Goal: Task Accomplishment & Management: Manage account settings

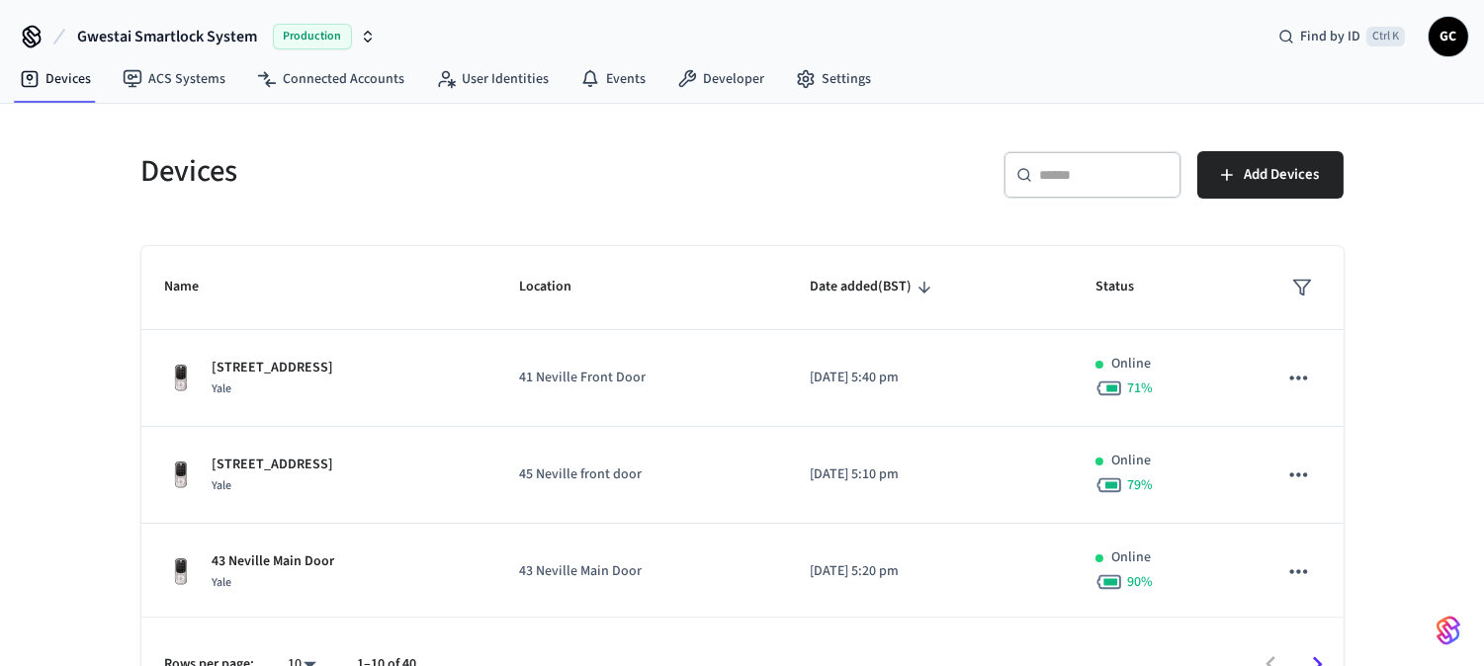
click at [1110, 162] on div "​ ​" at bounding box center [1093, 174] width 178 height 47
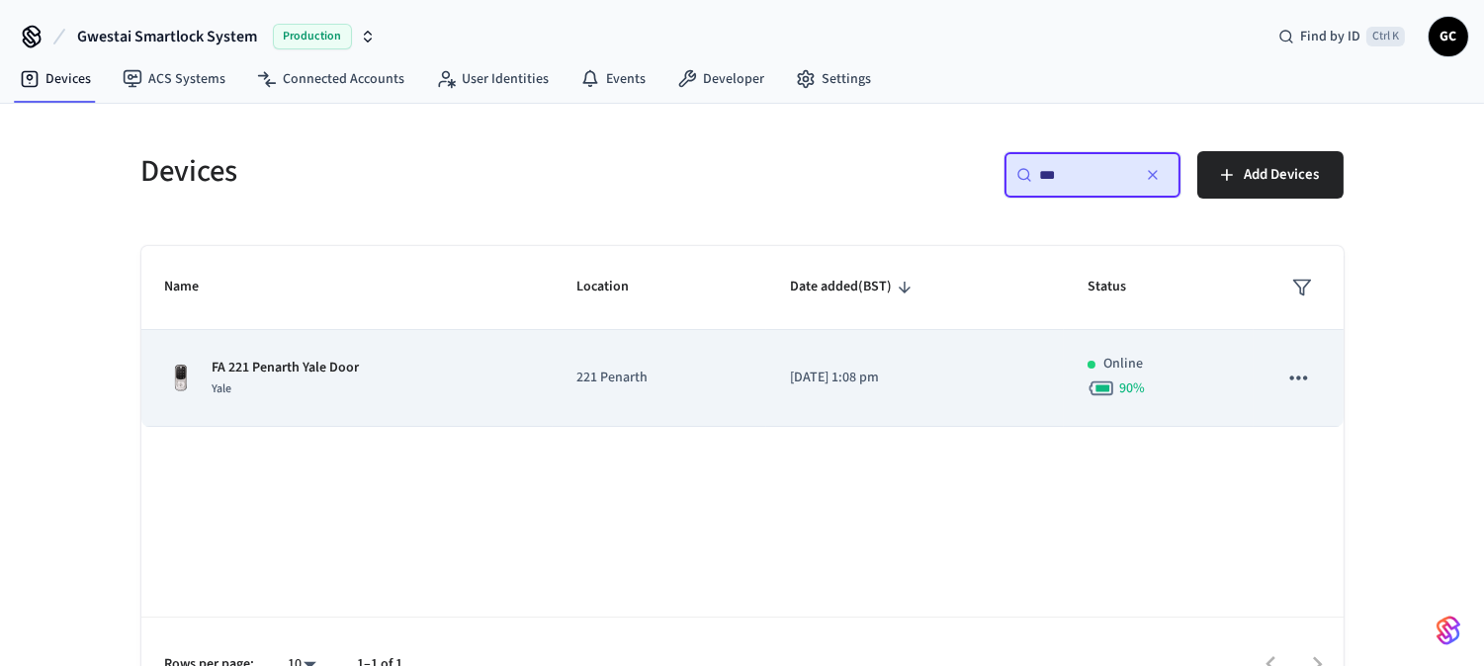
type input "**"
click at [574, 384] on td "221 Penarth" at bounding box center [660, 378] width 214 height 97
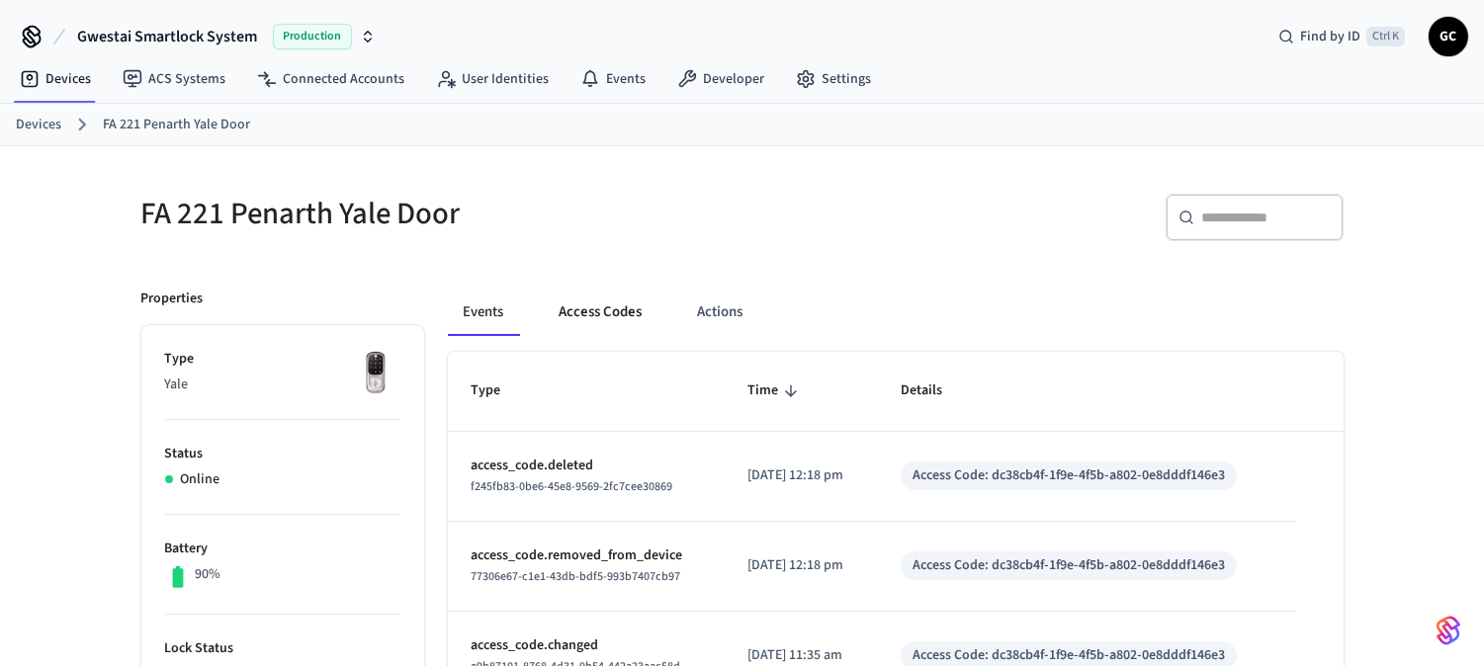
click at [613, 305] on button "Access Codes" at bounding box center [601, 312] width 115 height 47
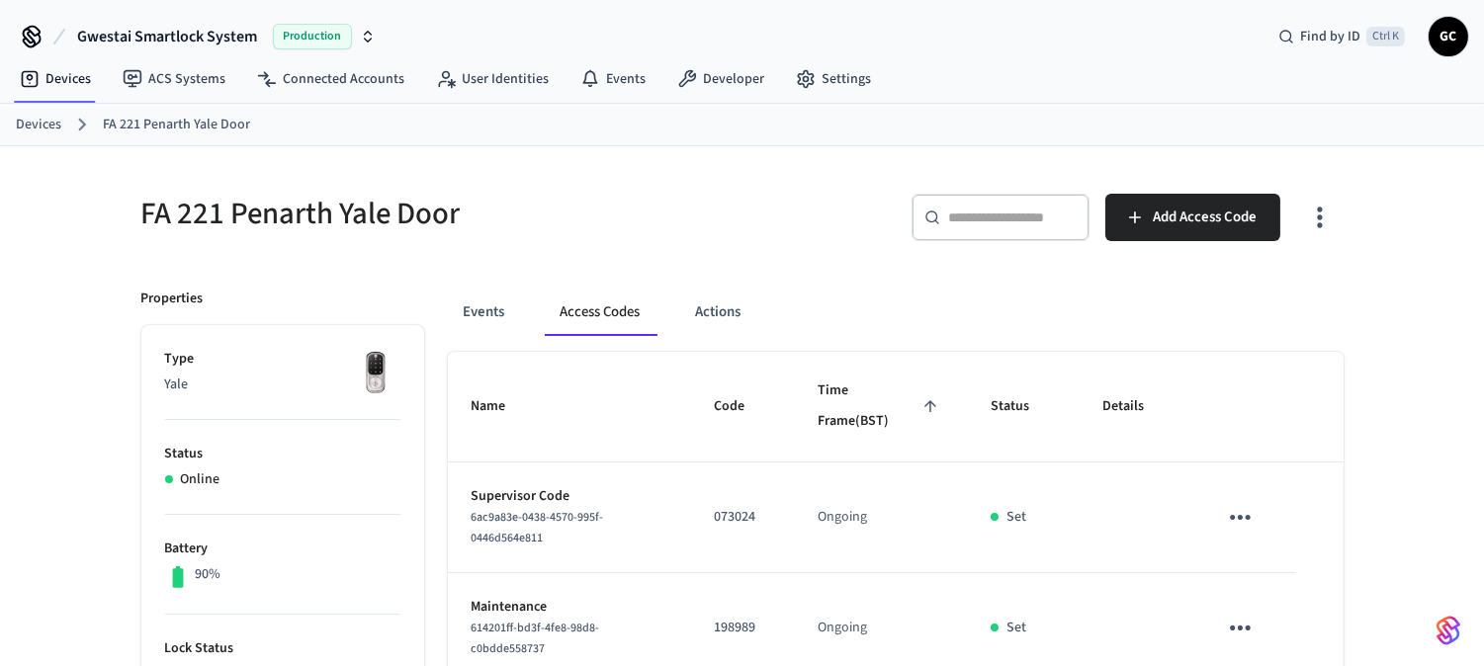
click at [45, 124] on link "Devices" at bounding box center [38, 125] width 45 height 21
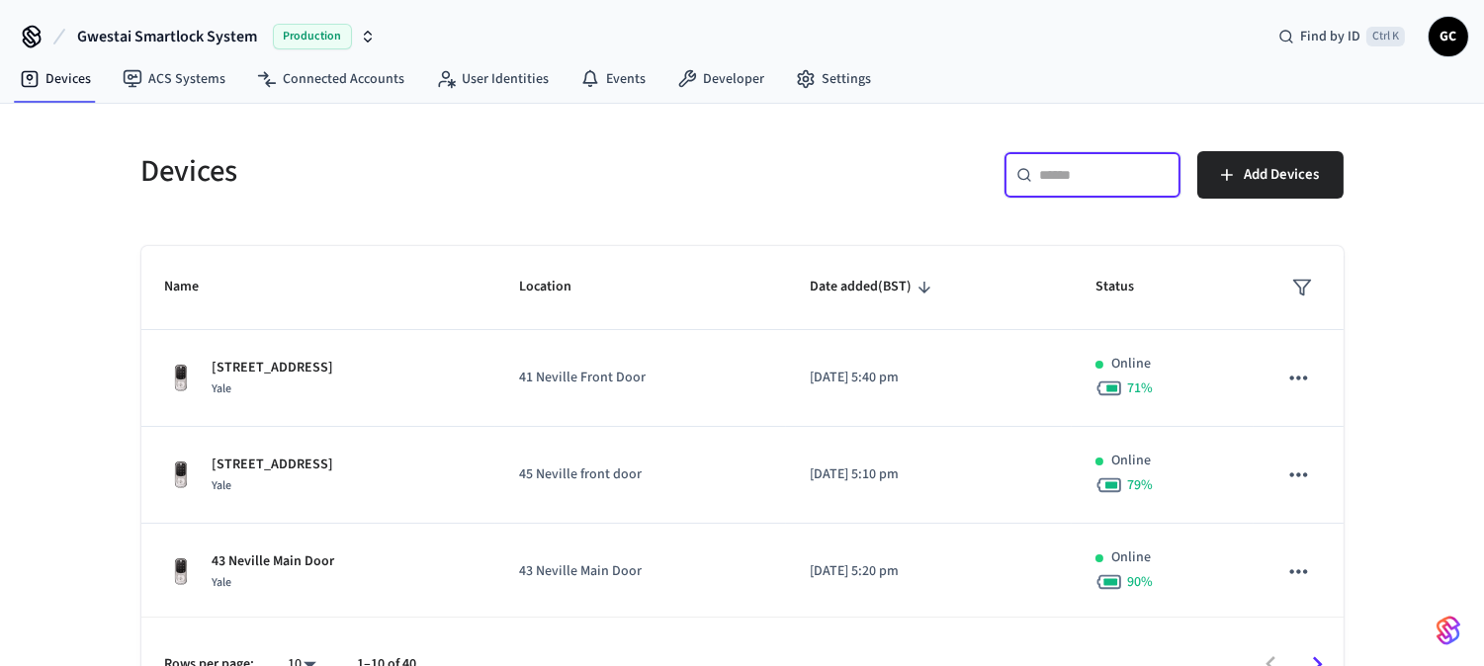
drag, startPoint x: 1103, startPoint y: 172, endPoint x: 1113, endPoint y: 184, distance: 16.1
click at [1103, 172] on input "text" at bounding box center [1104, 175] width 129 height 20
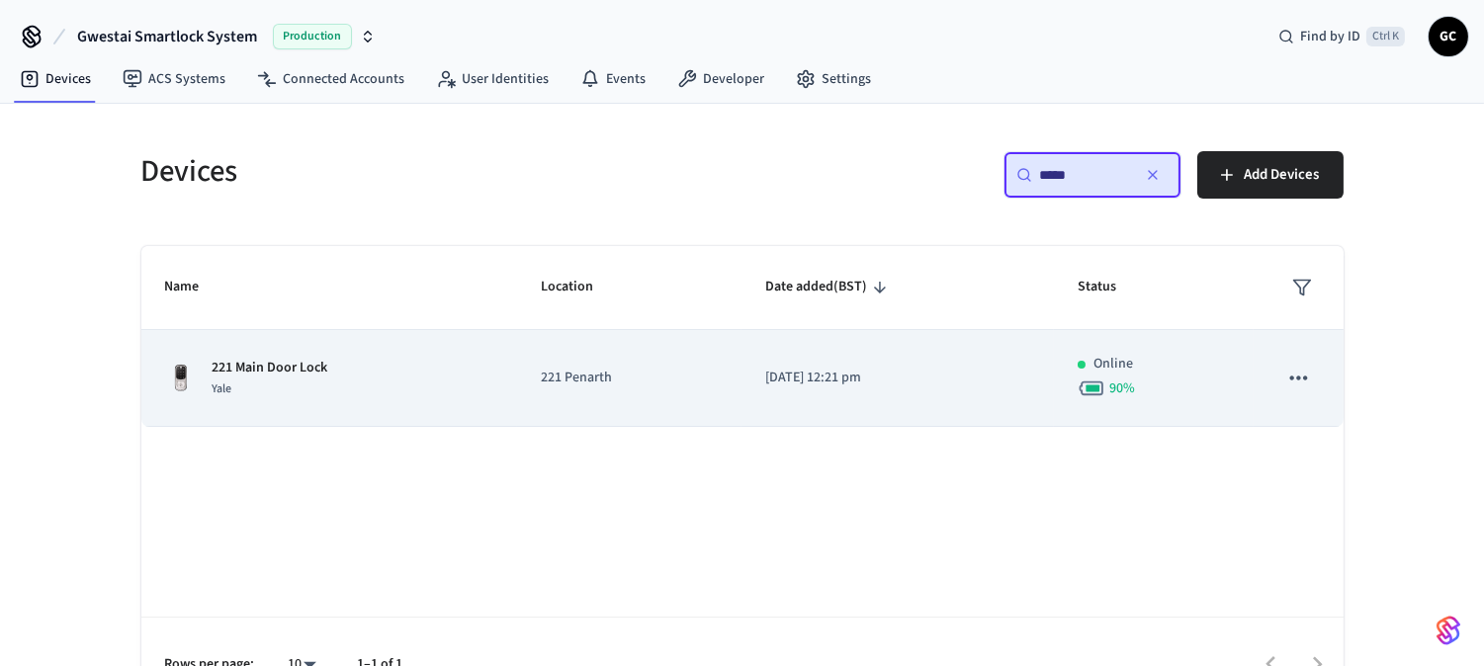
type input "*****"
click at [283, 372] on p "221 Main Door Lock" at bounding box center [271, 368] width 116 height 21
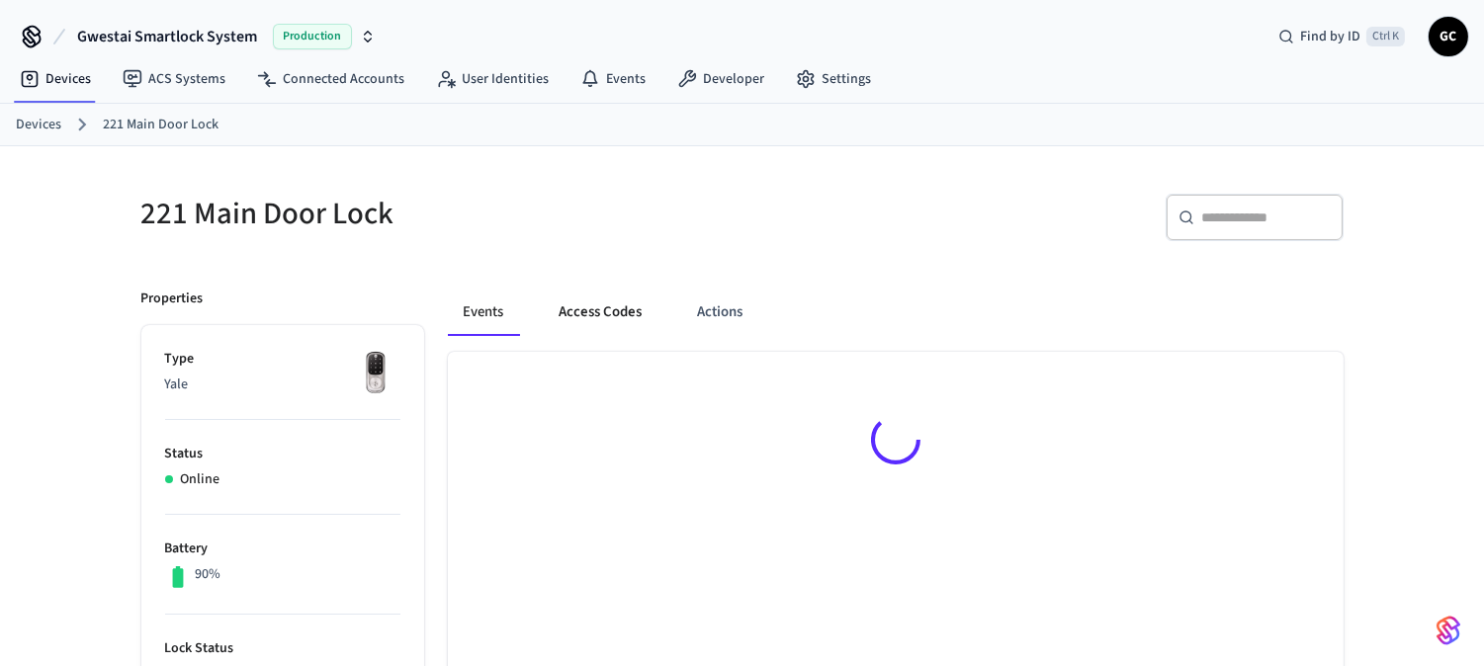
click at [616, 310] on button "Access Codes" at bounding box center [601, 312] width 115 height 47
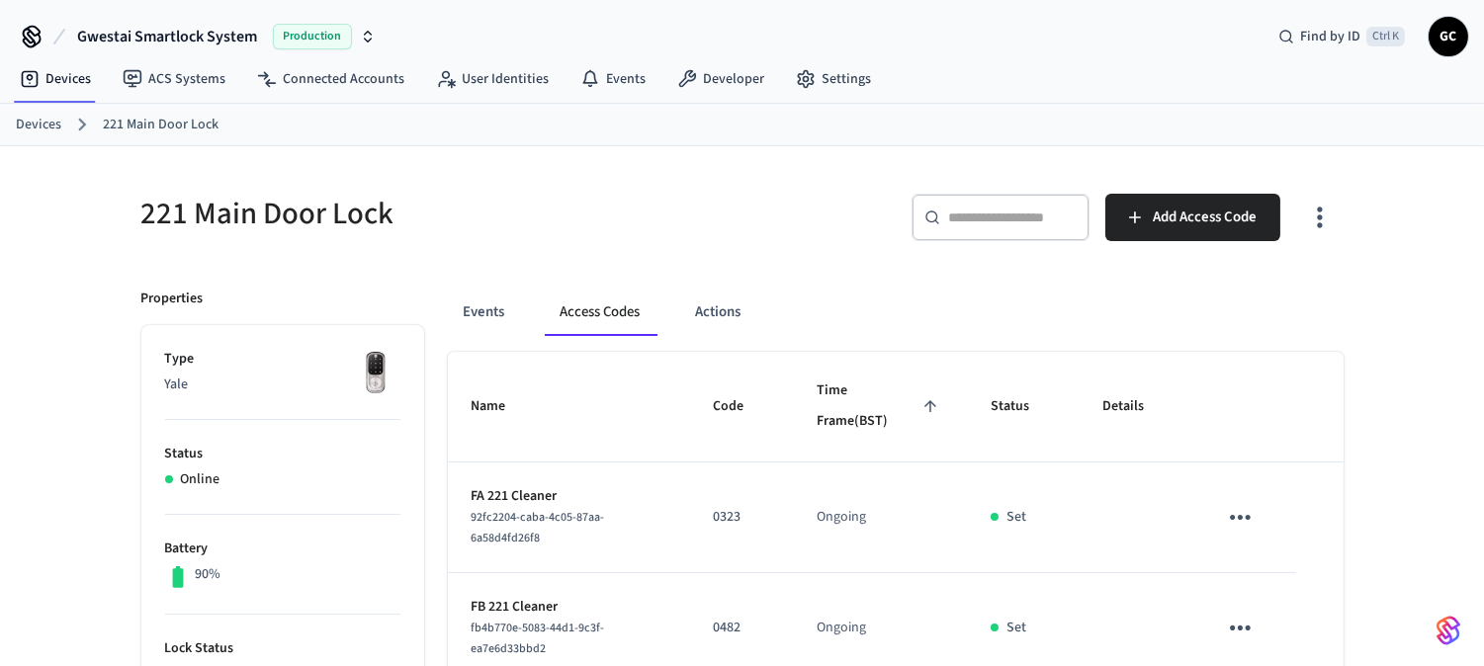
click at [49, 125] on link "Devices" at bounding box center [38, 125] width 45 height 21
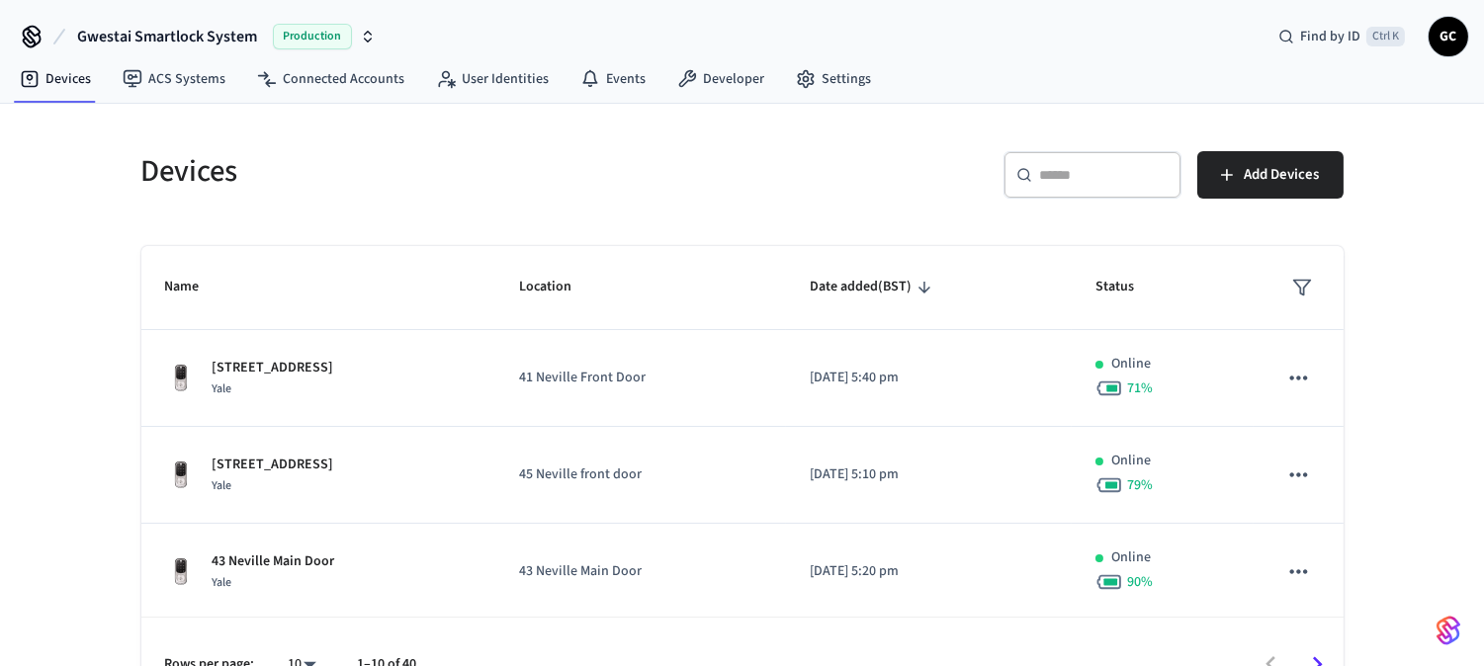
click at [1112, 160] on div "​ ​" at bounding box center [1093, 174] width 178 height 47
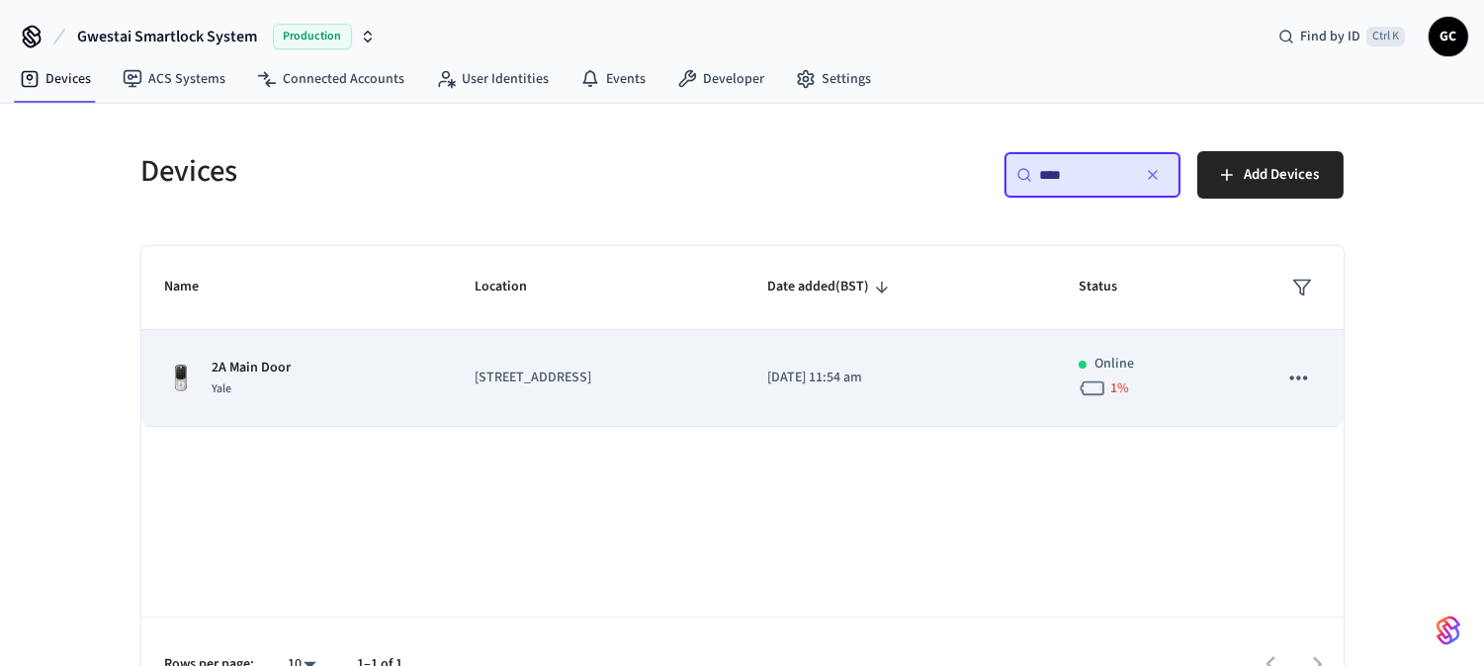
type input "****"
click at [273, 363] on p "2A Main Door" at bounding box center [252, 368] width 79 height 21
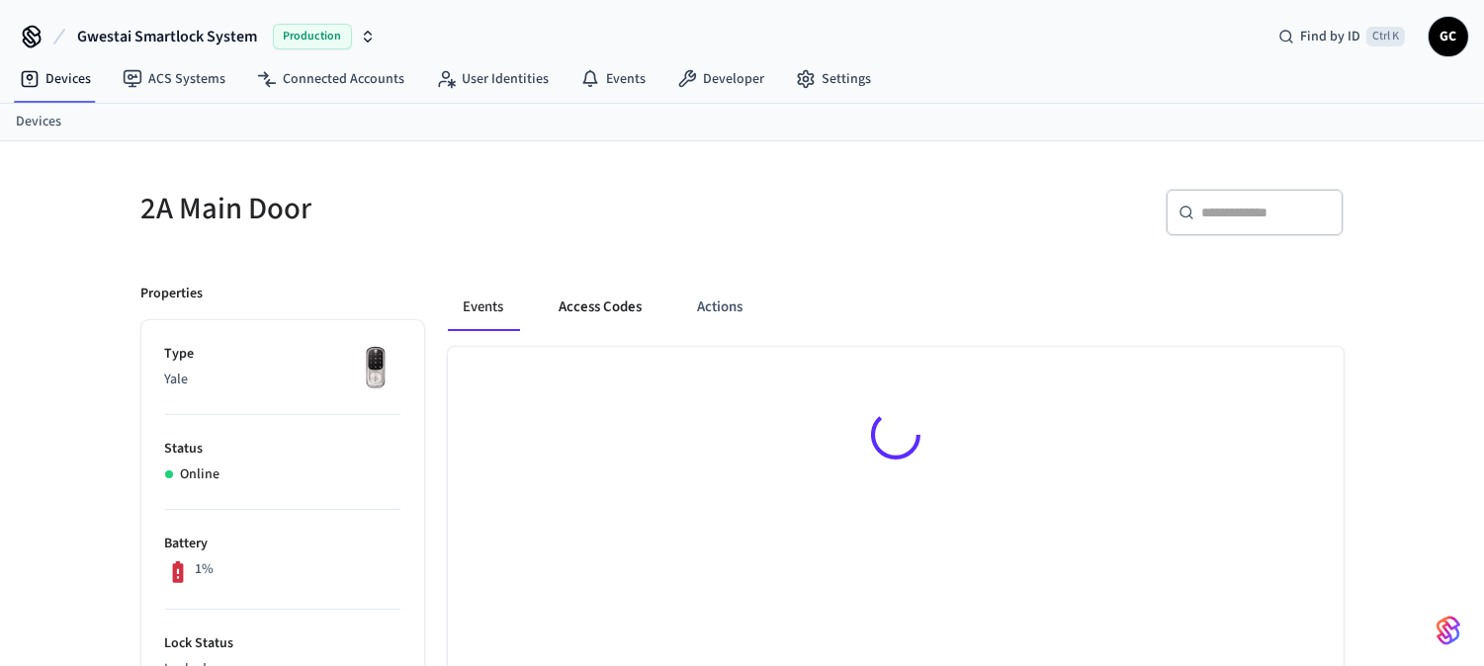
click at [583, 307] on button "Access Codes" at bounding box center [601, 307] width 115 height 47
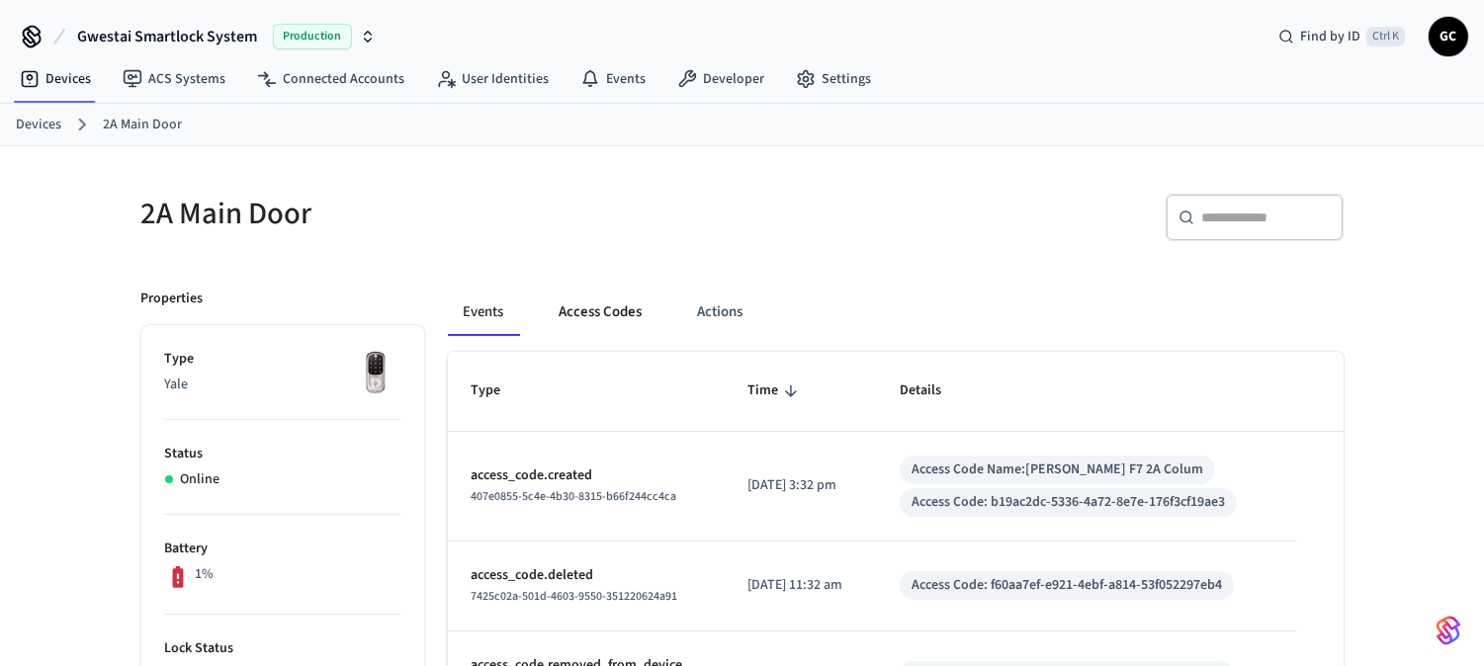
click at [586, 305] on button "Access Codes" at bounding box center [601, 312] width 115 height 47
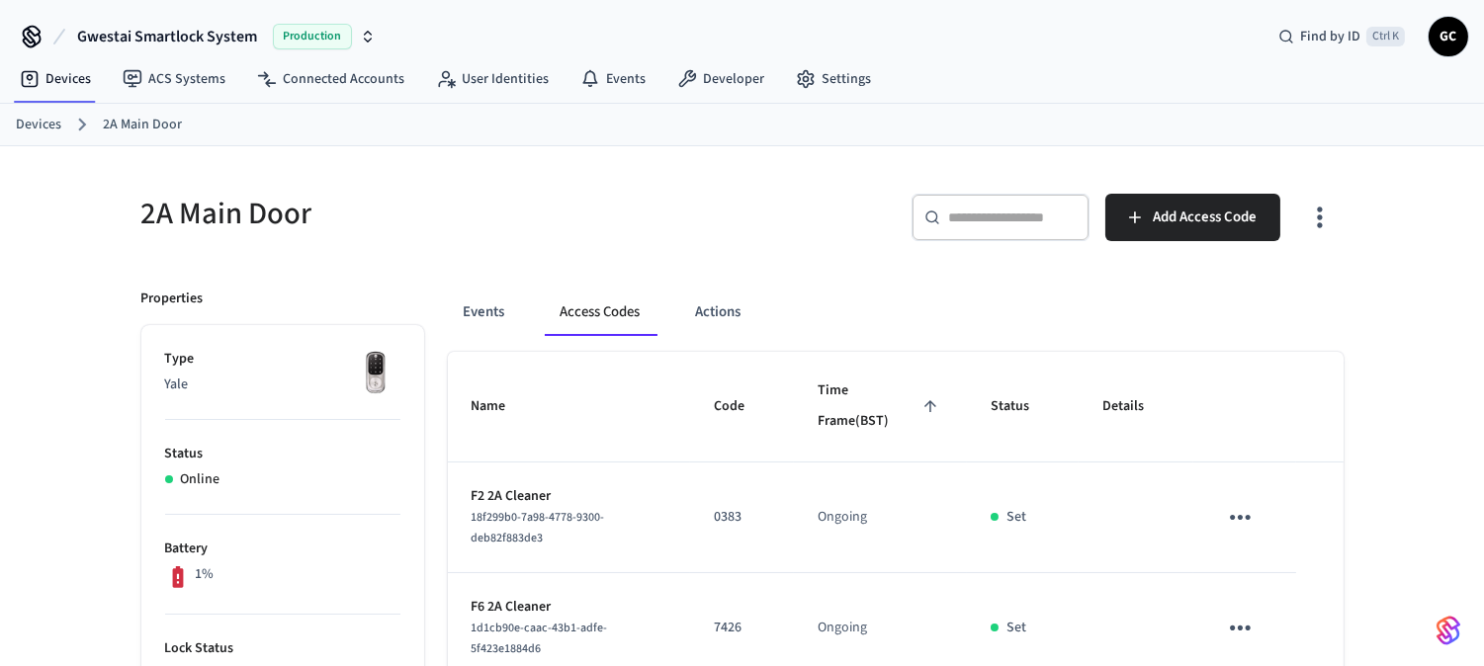
click at [45, 124] on link "Devices" at bounding box center [38, 125] width 45 height 21
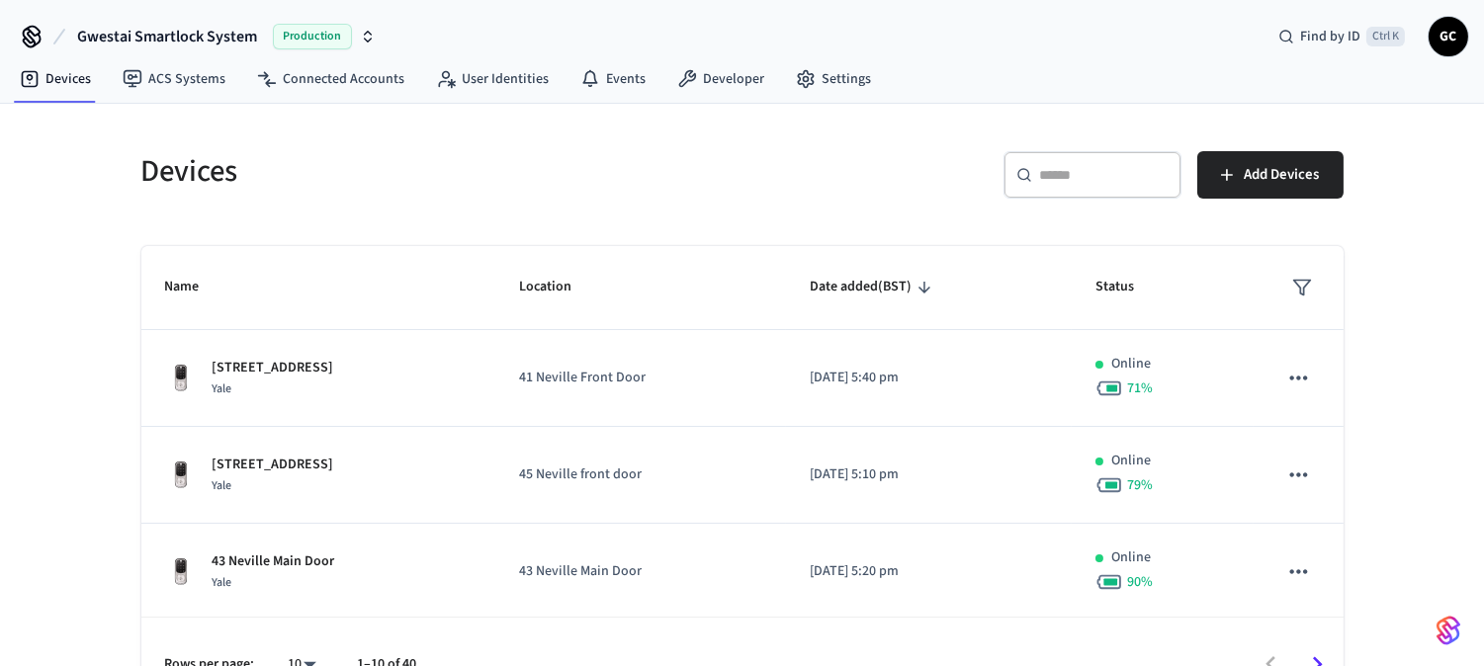
click at [1133, 188] on div "​ ​" at bounding box center [1093, 174] width 178 height 47
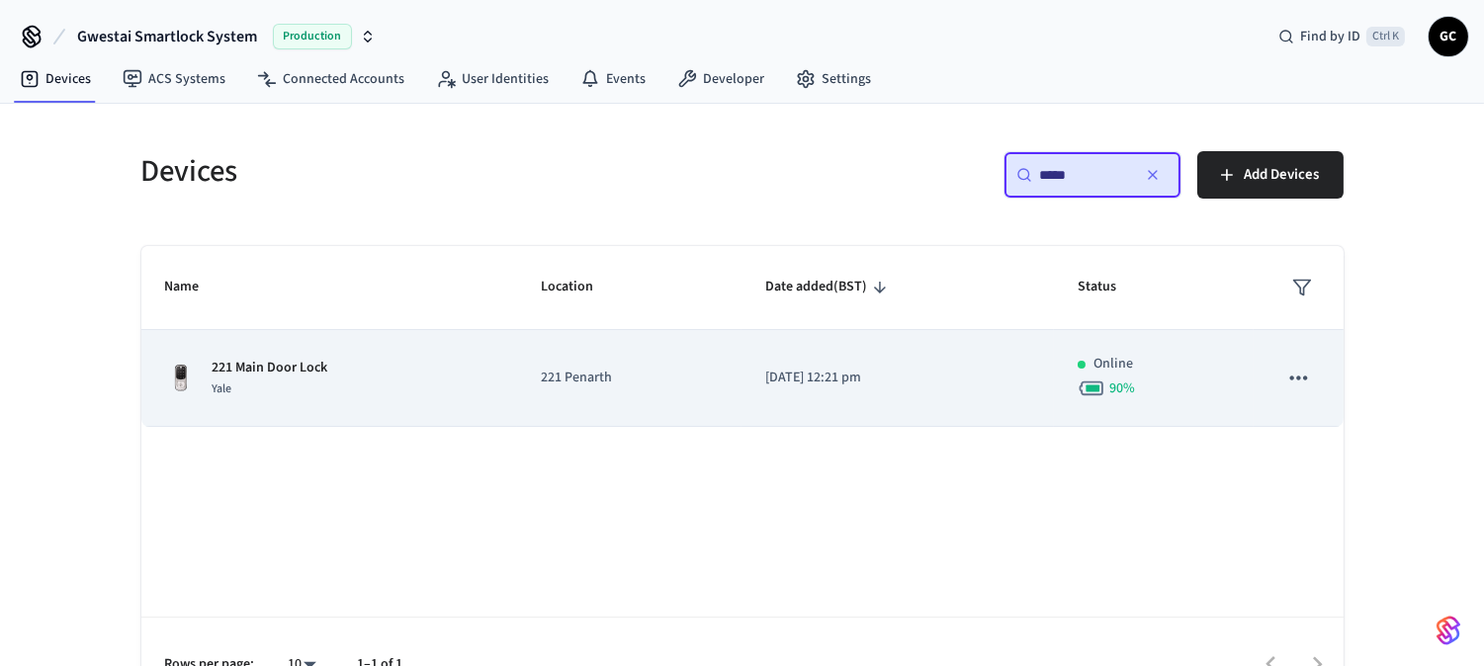
type input "*****"
click at [309, 354] on td "221 Main Door Lock Yale" at bounding box center [329, 378] width 377 height 97
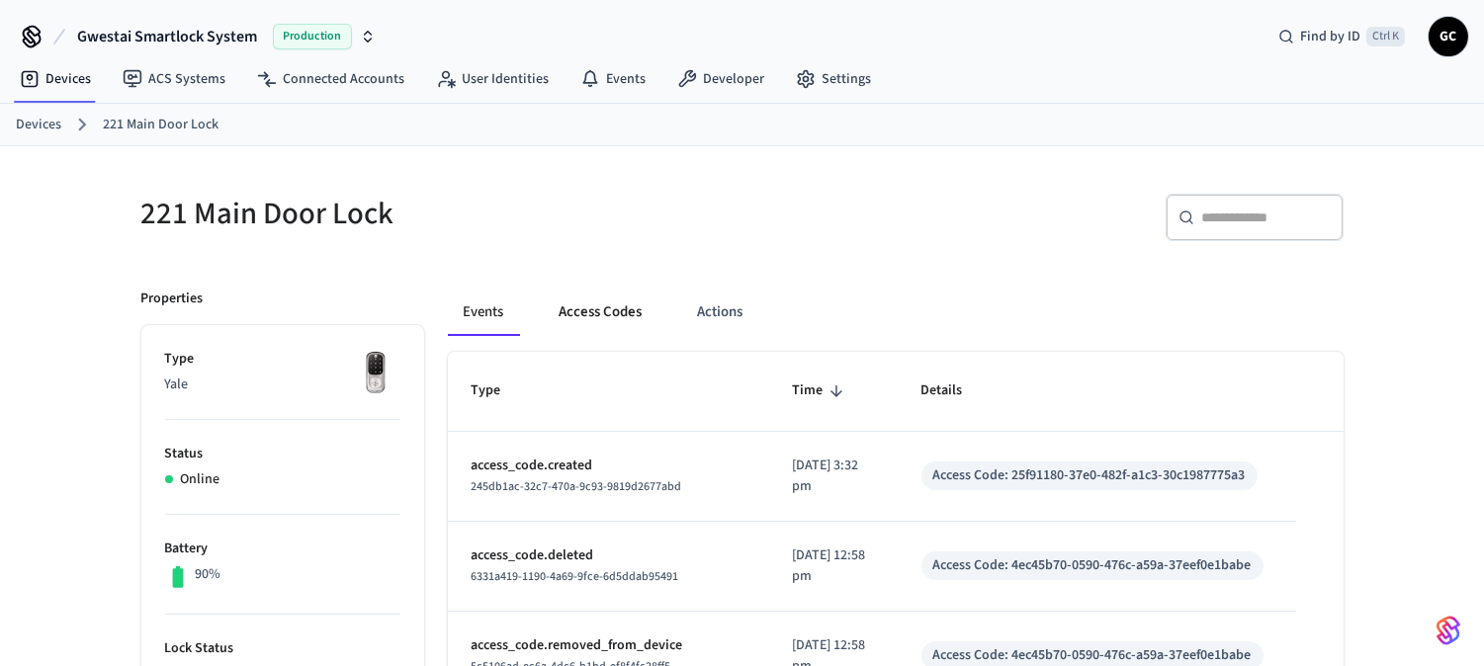
click at [594, 312] on button "Access Codes" at bounding box center [601, 312] width 115 height 47
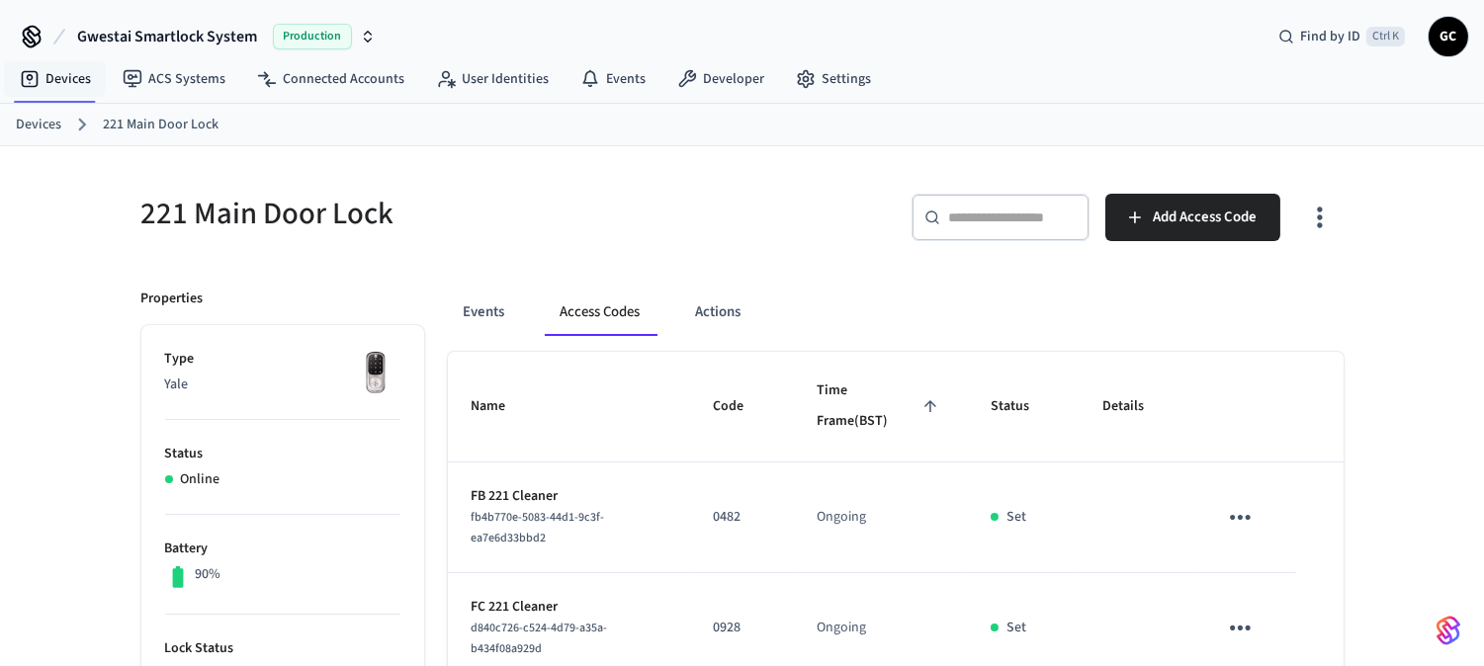
click at [21, 124] on link "Devices" at bounding box center [38, 125] width 45 height 21
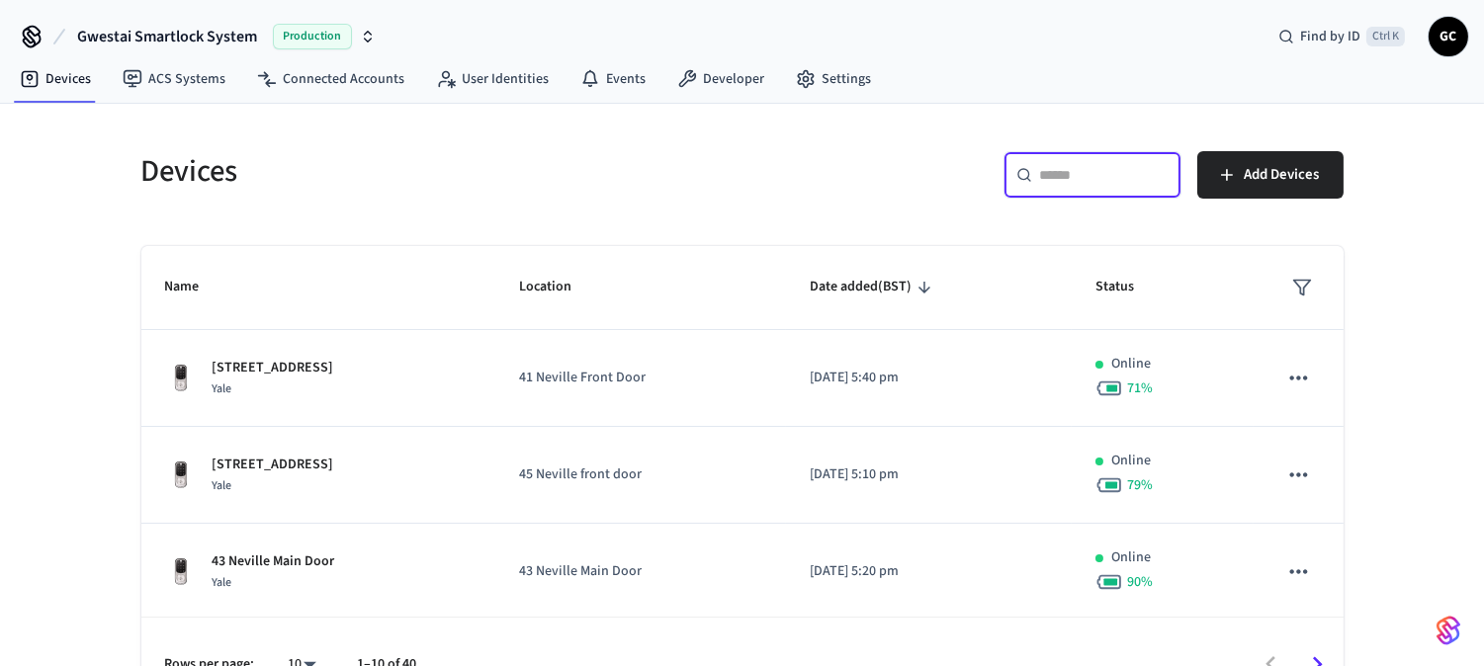
click at [1120, 181] on input "text" at bounding box center [1104, 175] width 129 height 20
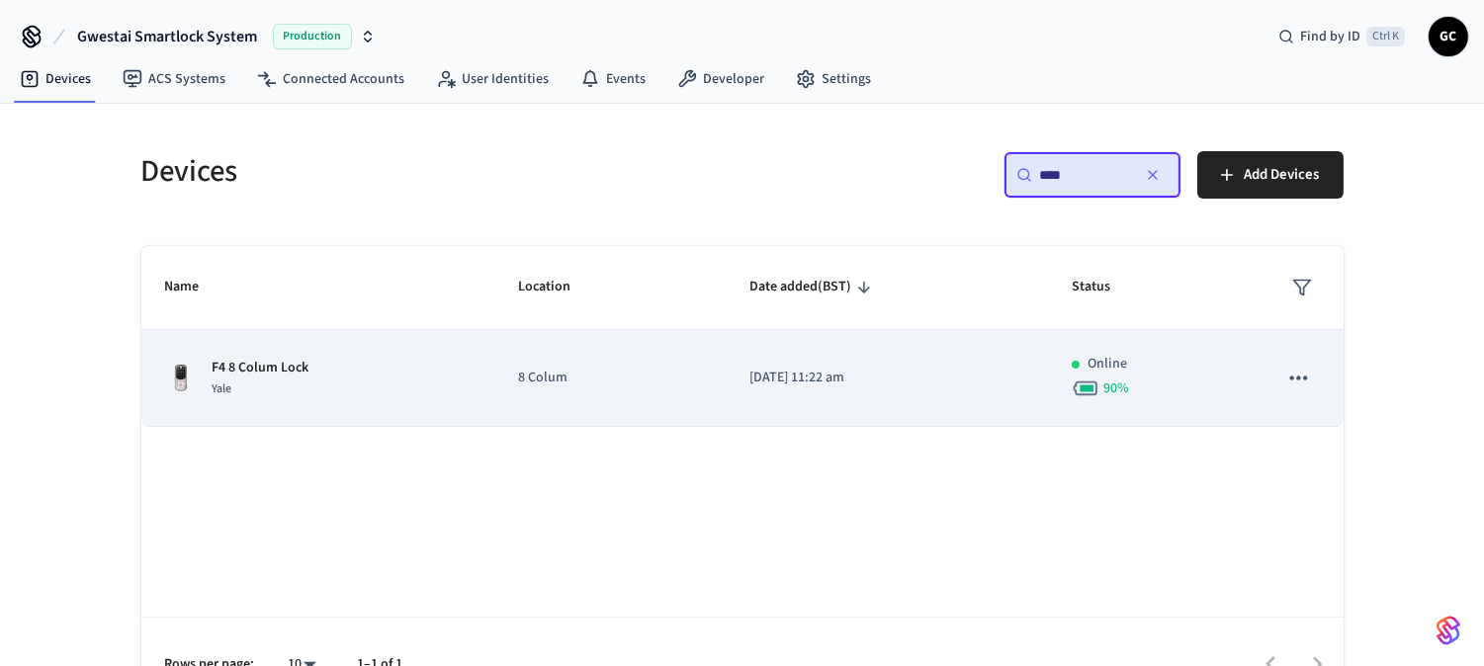
type input "****"
click at [311, 386] on div "F4 8 Colum Lock Yale" at bounding box center [318, 379] width 306 height 42
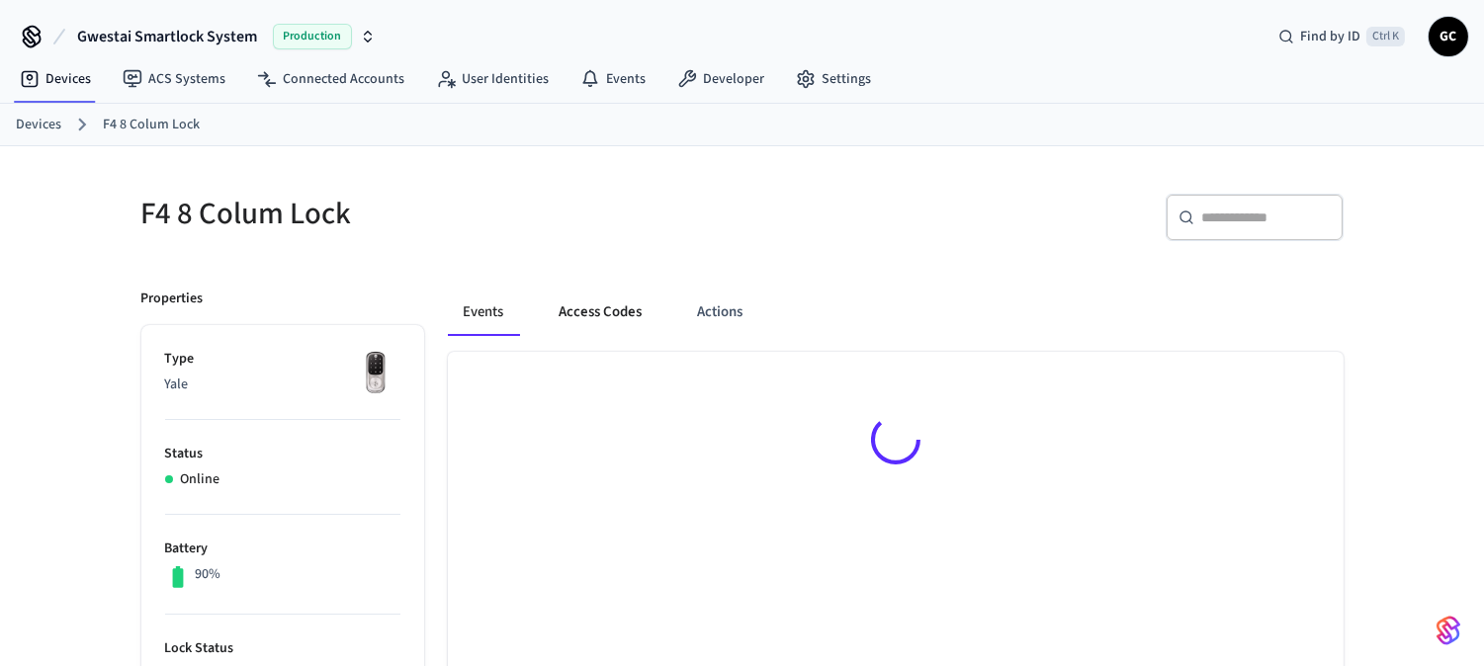
click at [624, 320] on button "Access Codes" at bounding box center [601, 312] width 115 height 47
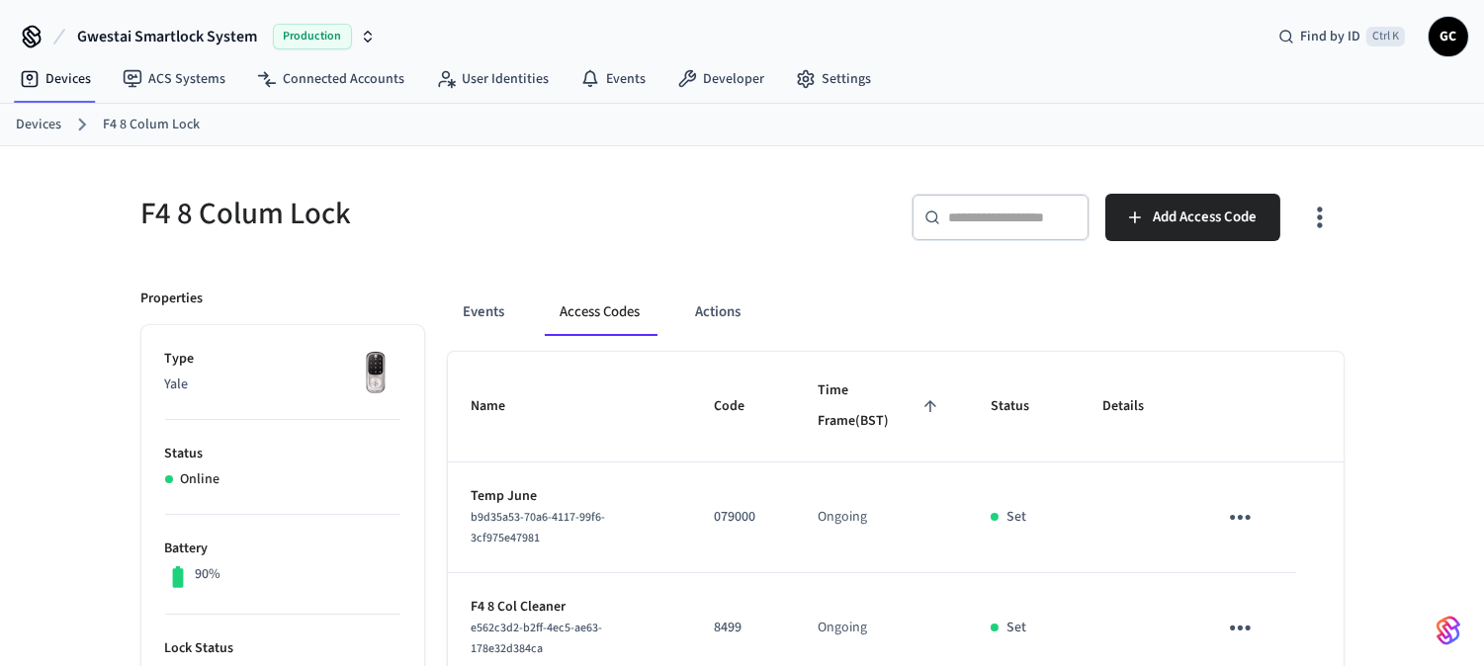
drag, startPoint x: 42, startPoint y: 119, endPoint x: 95, endPoint y: 114, distance: 53.6
click at [44, 117] on link "Devices" at bounding box center [38, 125] width 45 height 21
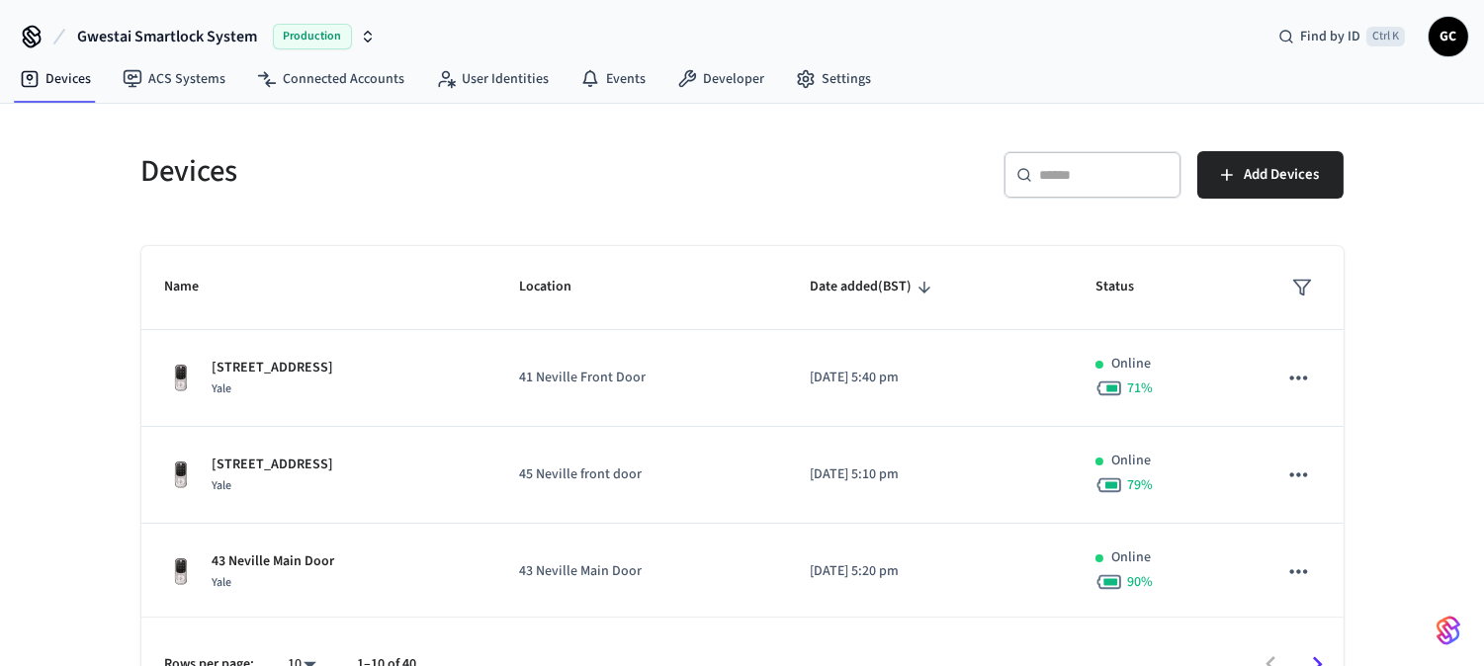
click at [1140, 172] on input "text" at bounding box center [1104, 175] width 129 height 20
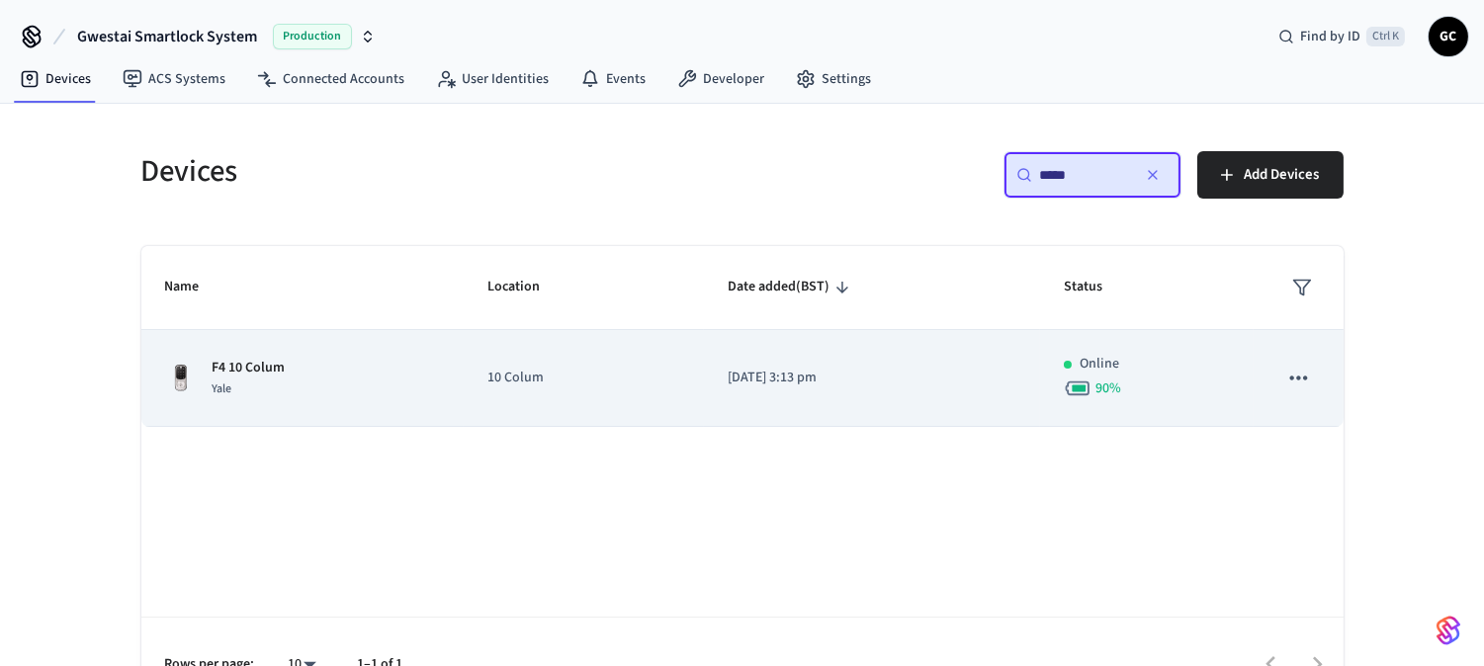
type input "*****"
click at [273, 363] on p "F4 10 Colum" at bounding box center [249, 368] width 73 height 21
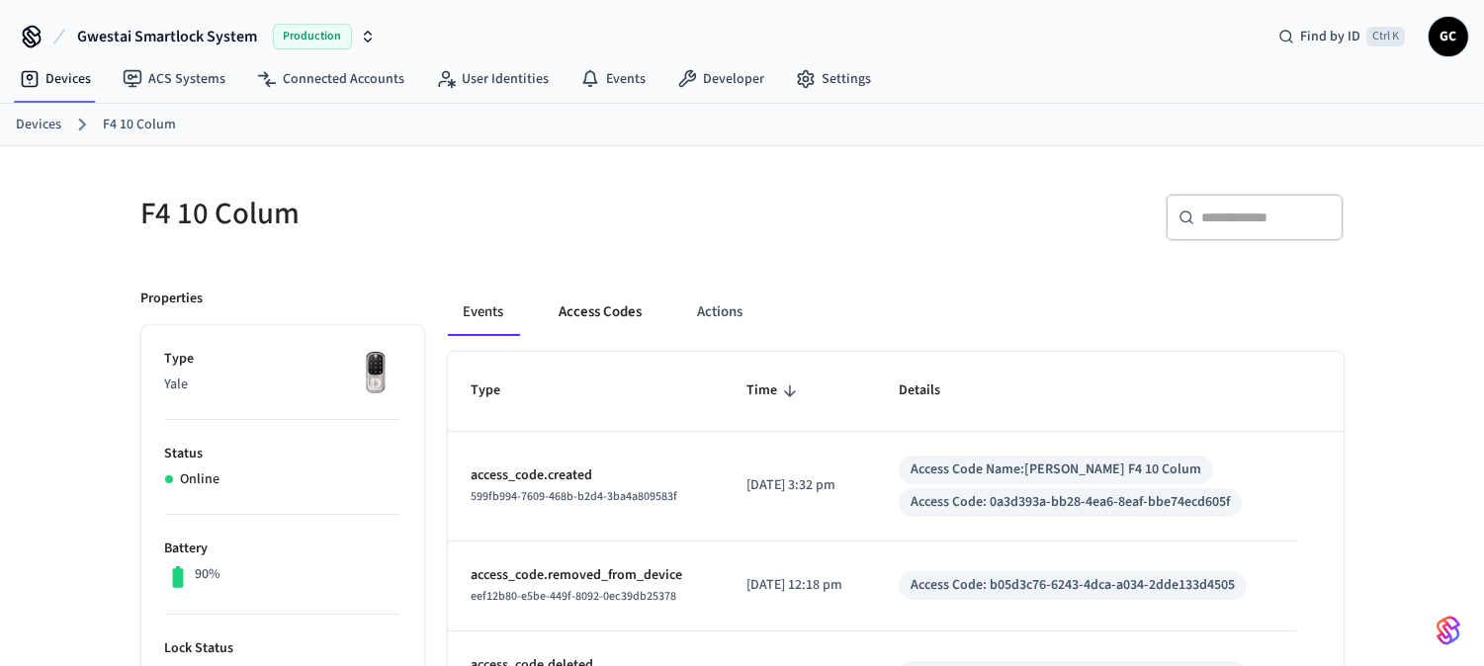
click at [616, 305] on button "Access Codes" at bounding box center [601, 312] width 115 height 47
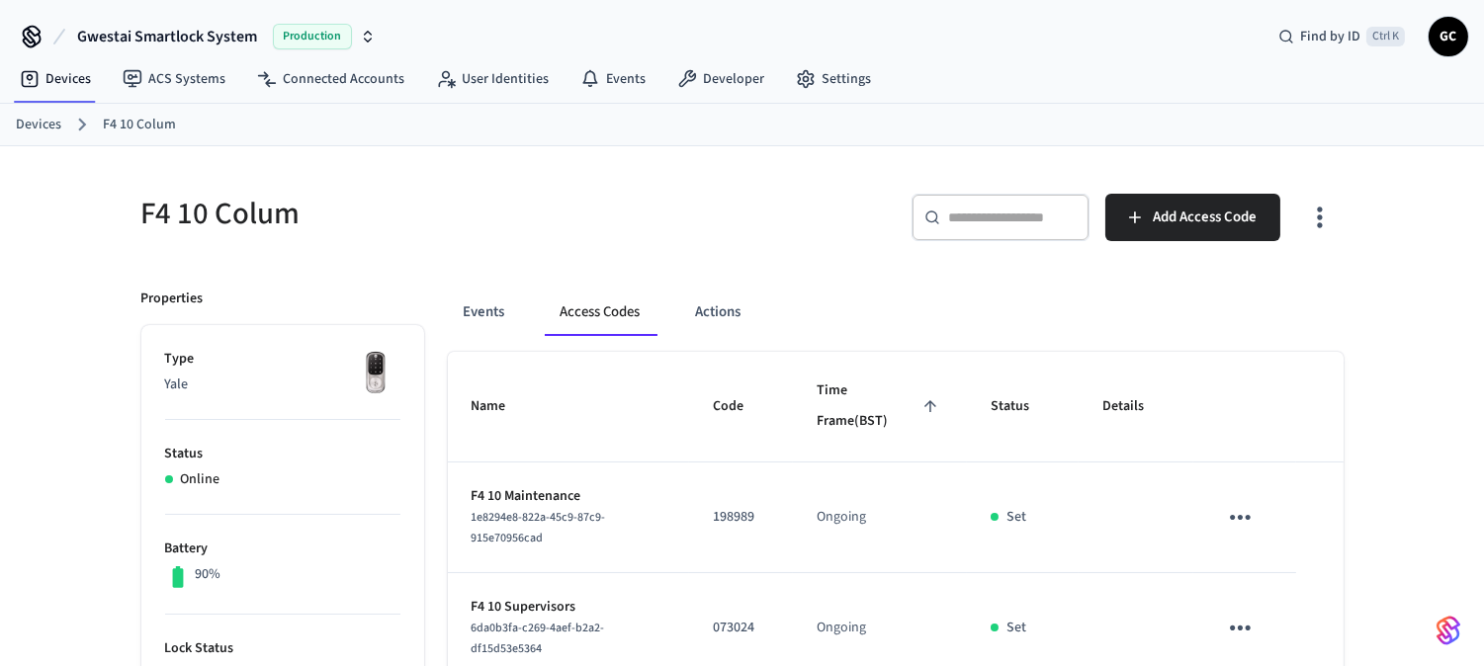
click at [36, 122] on link "Devices" at bounding box center [38, 125] width 45 height 21
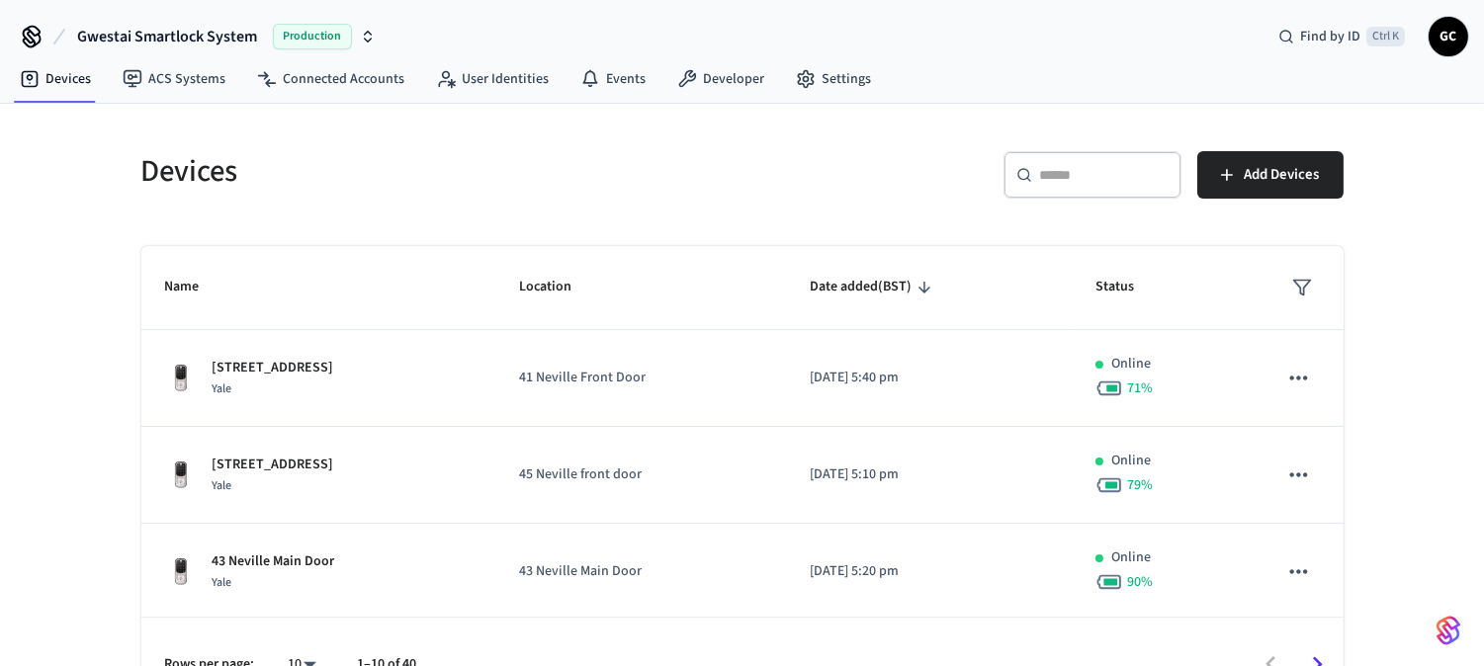
drag, startPoint x: 1130, startPoint y: 172, endPoint x: 1130, endPoint y: 161, distance: 10.9
click at [1130, 172] on input "text" at bounding box center [1104, 175] width 129 height 20
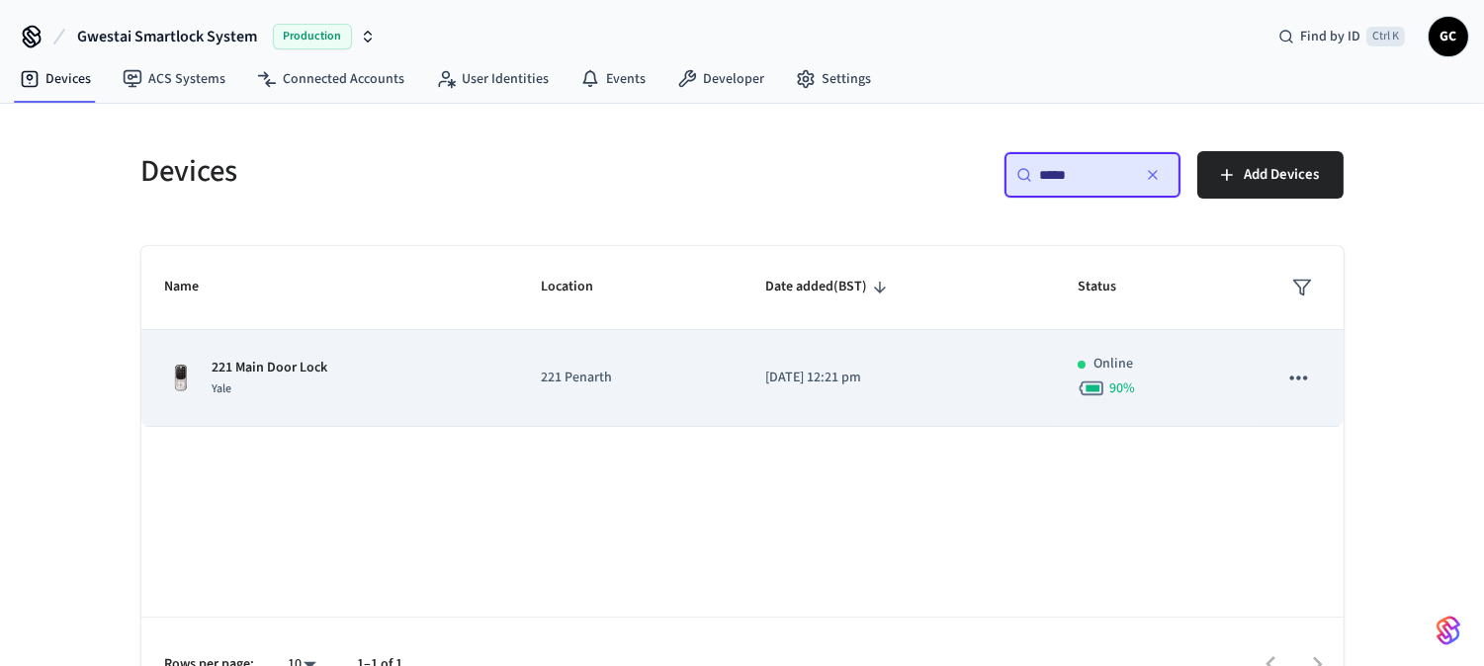
type input "*****"
click at [291, 361] on p "221 Main Door Lock" at bounding box center [271, 368] width 116 height 21
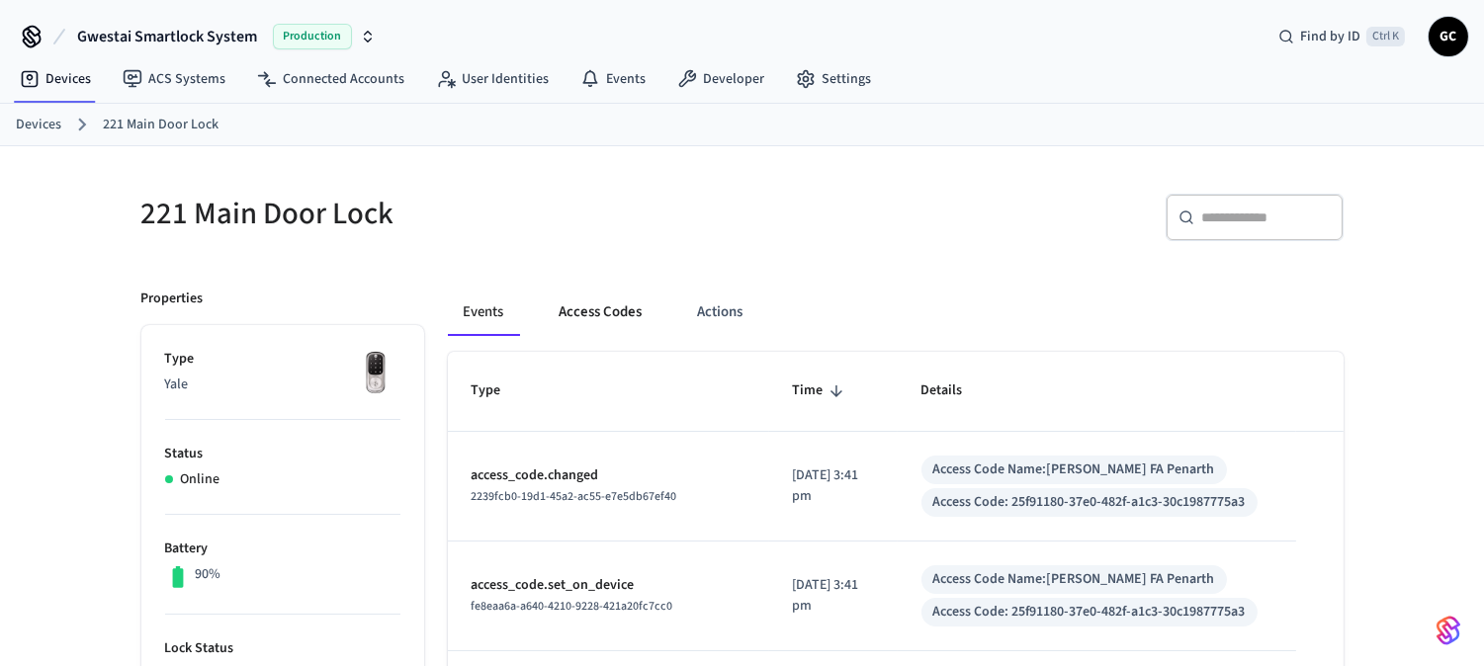
drag, startPoint x: 616, startPoint y: 304, endPoint x: 616, endPoint y: 319, distance: 15.8
click at [616, 305] on button "Access Codes" at bounding box center [601, 312] width 115 height 47
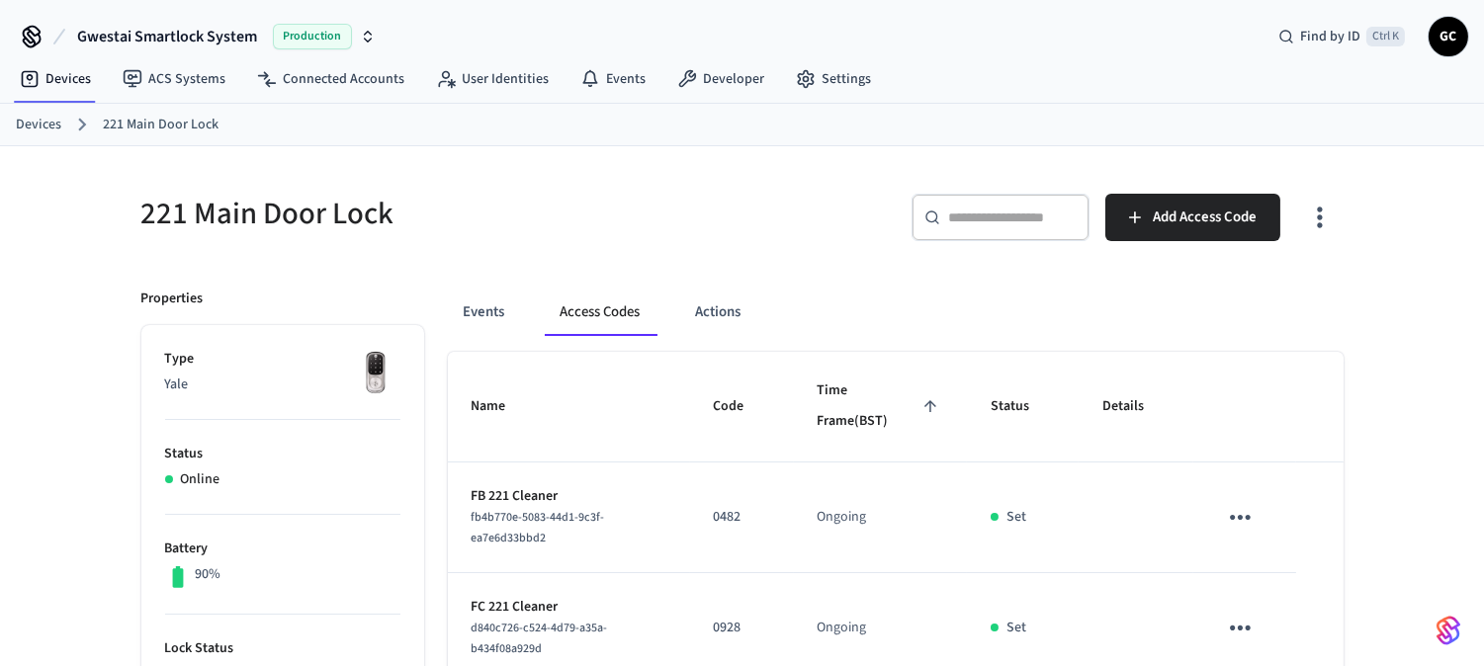
click at [37, 126] on link "Devices" at bounding box center [38, 125] width 45 height 21
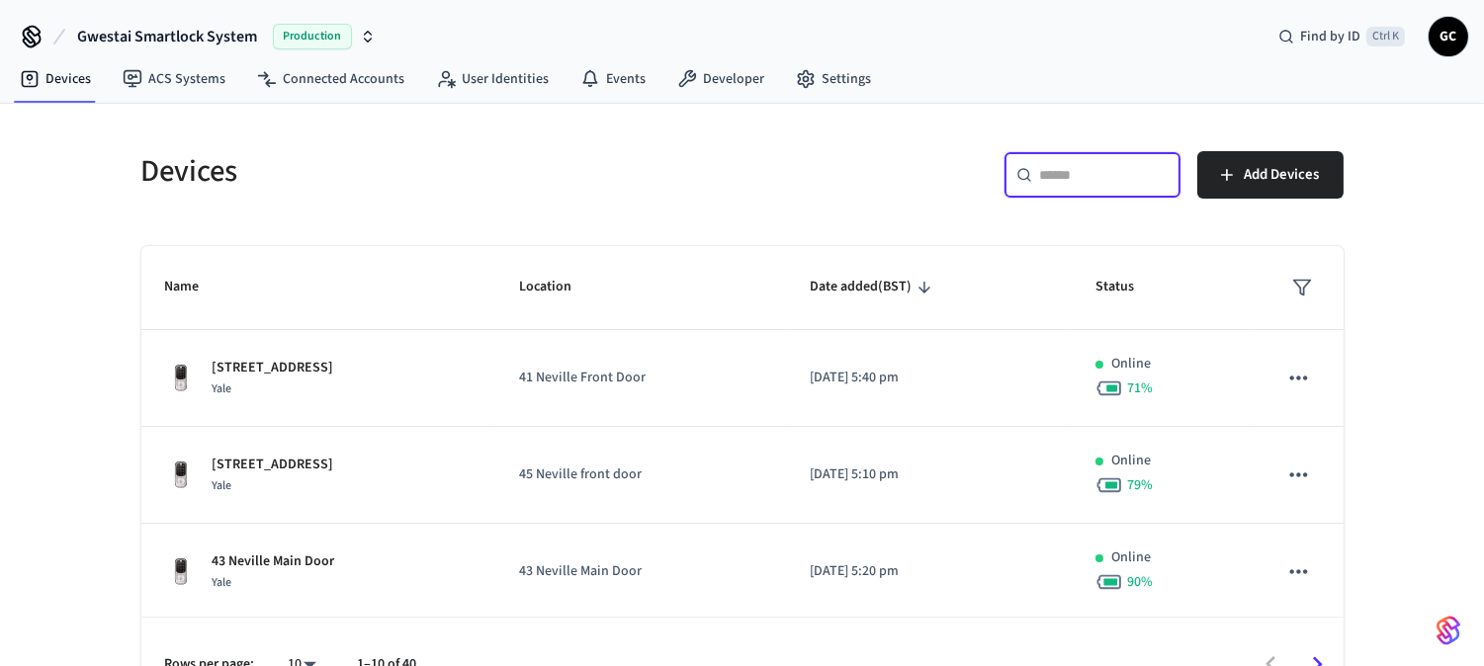
click at [1079, 178] on input "text" at bounding box center [1104, 175] width 129 height 20
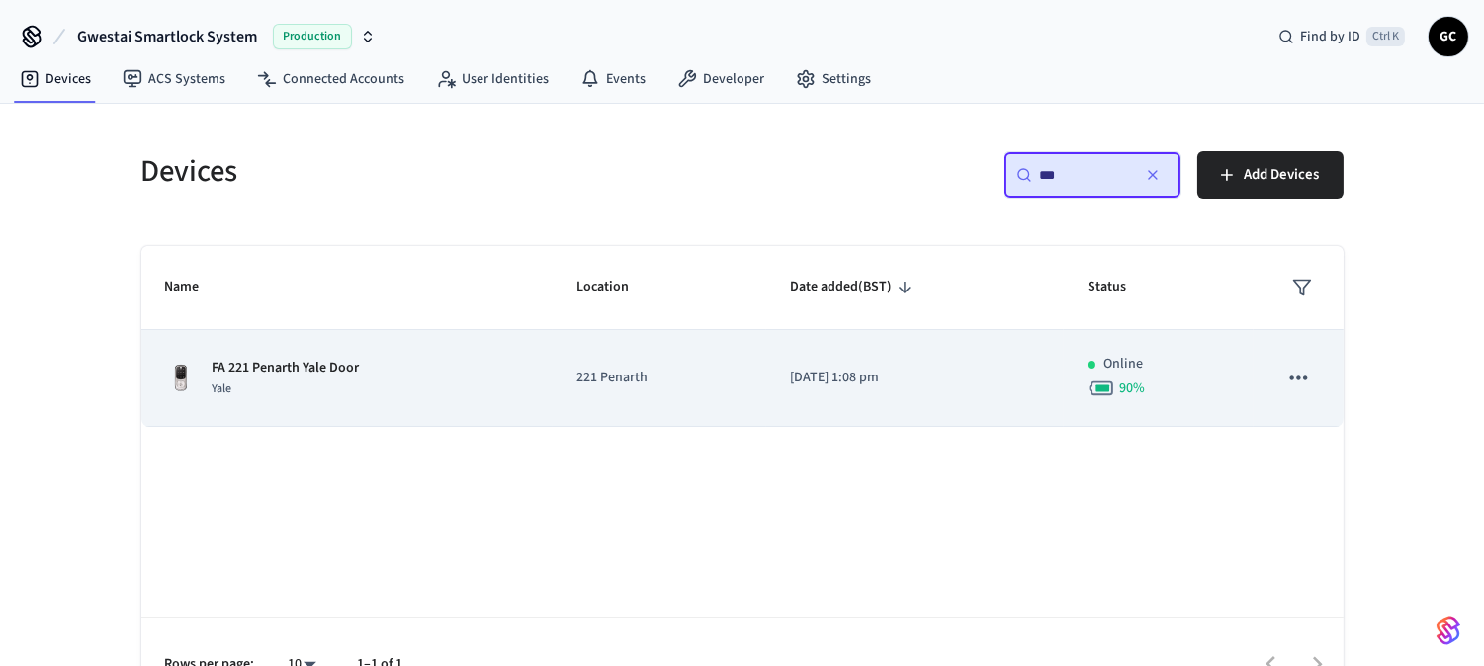
type input "**"
click at [321, 358] on p "FA 221 Penarth Yale Door" at bounding box center [286, 368] width 147 height 21
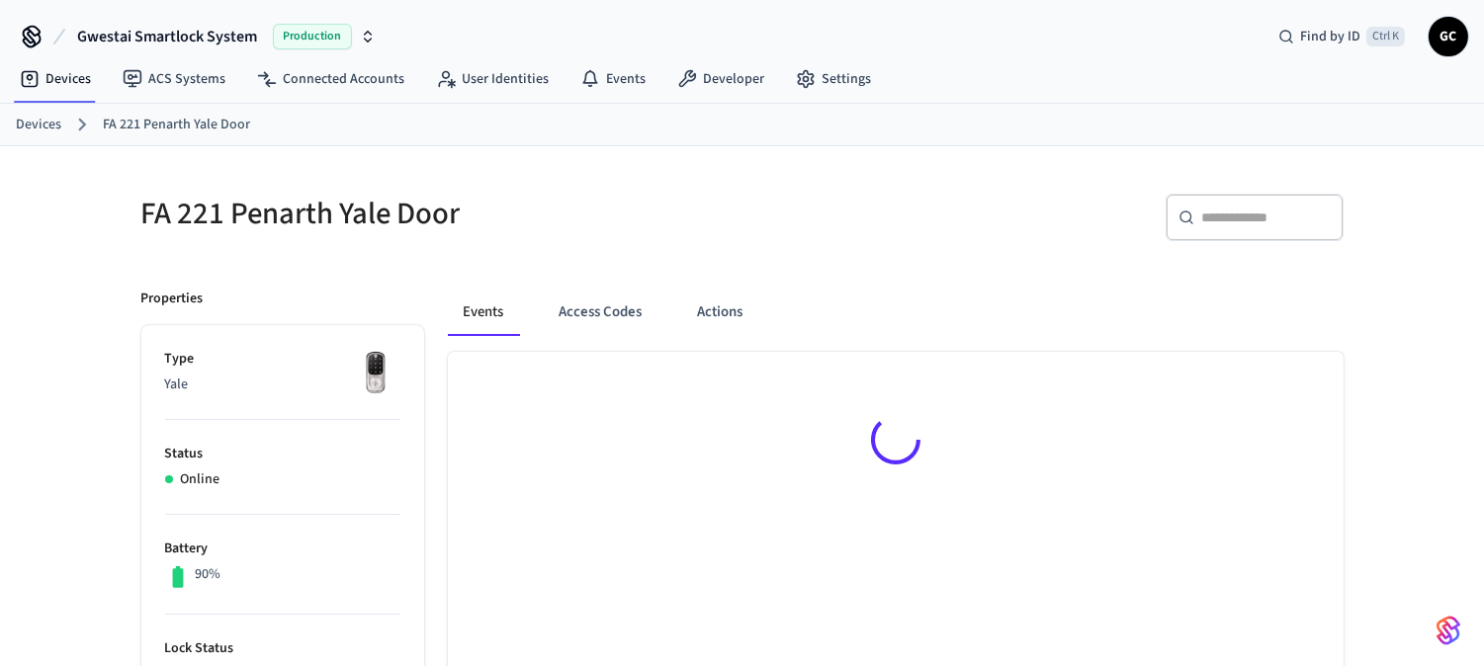
click at [659, 309] on div "Events Access Codes Actions" at bounding box center [896, 312] width 896 height 47
click at [586, 309] on button "Access Codes" at bounding box center [601, 312] width 115 height 47
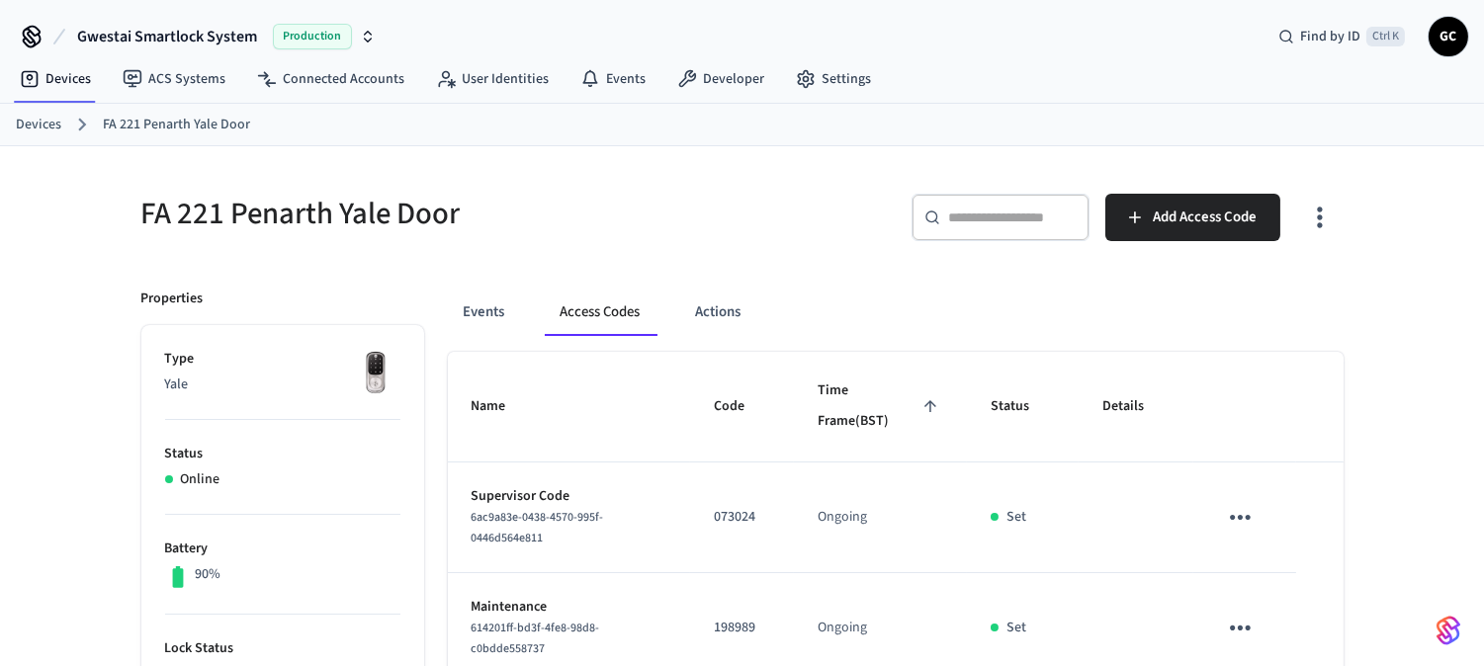
click at [27, 122] on link "Devices" at bounding box center [38, 125] width 45 height 21
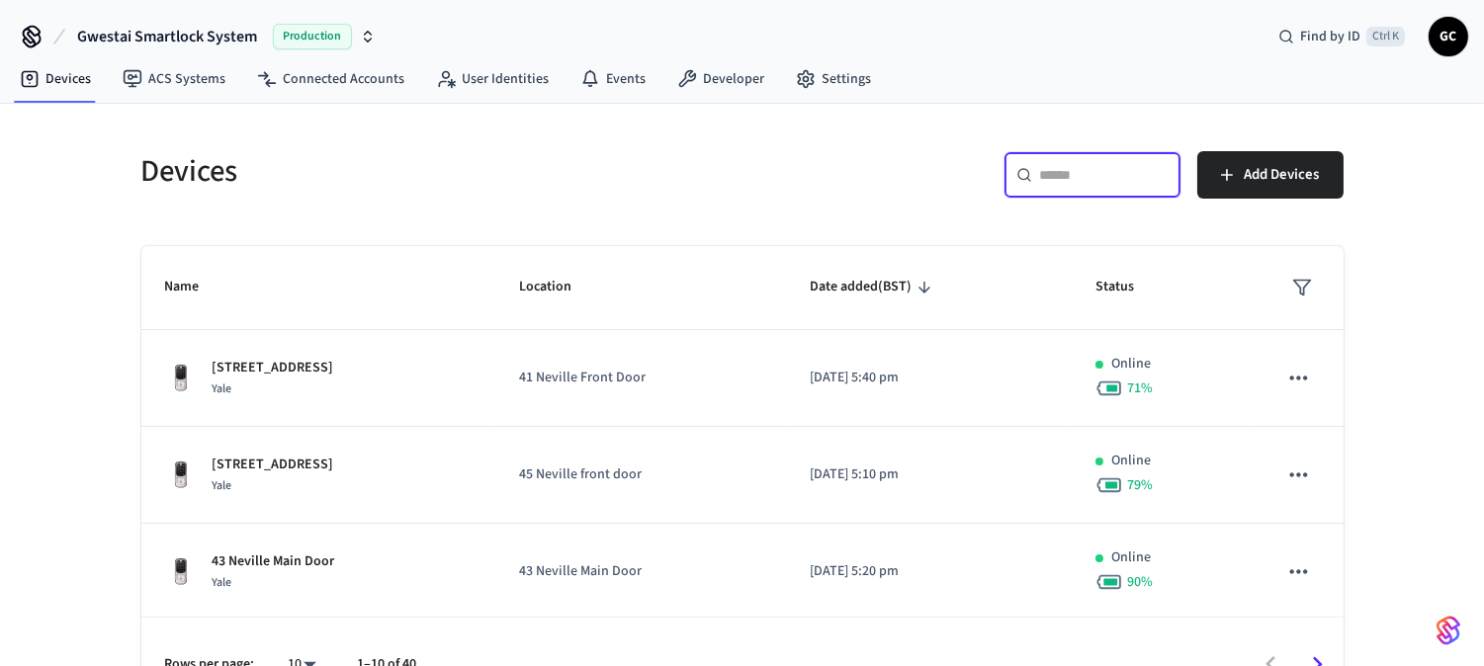
click at [1059, 165] on input "text" at bounding box center [1104, 175] width 129 height 20
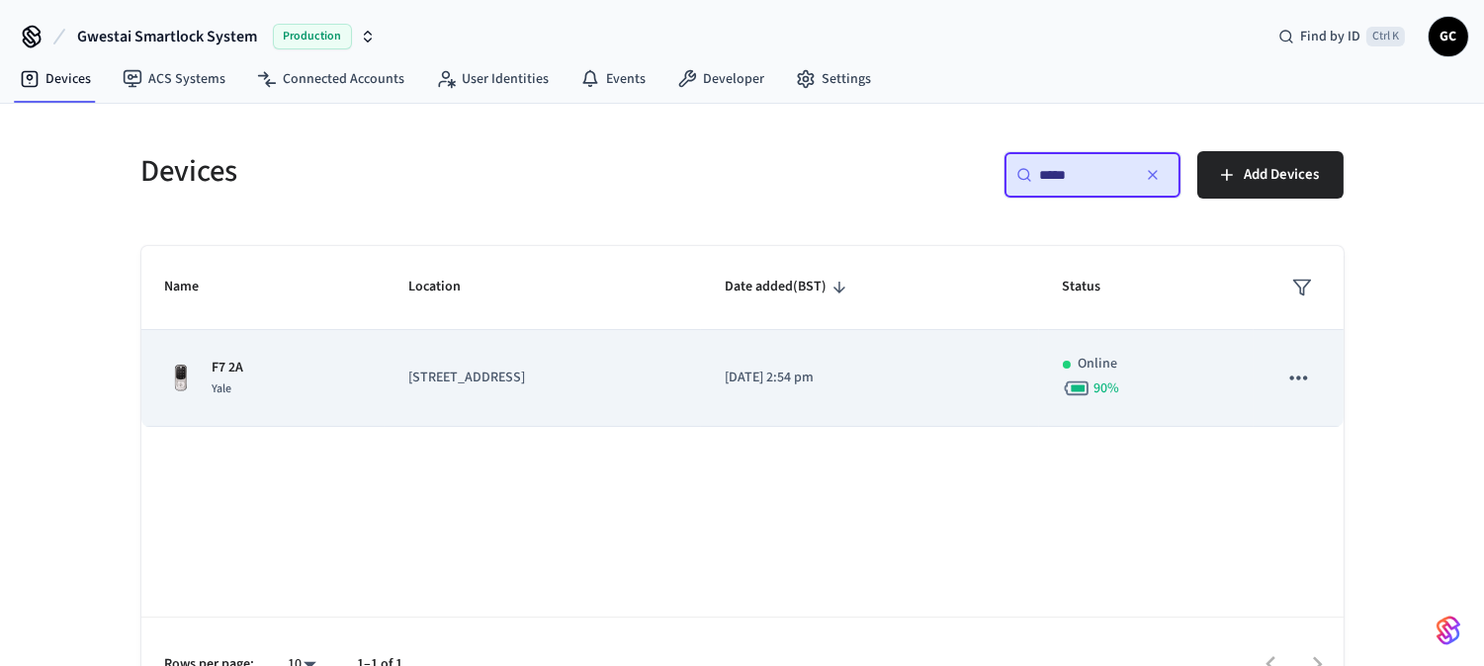
type input "*****"
click at [233, 366] on p "F7 2A" at bounding box center [229, 368] width 32 height 21
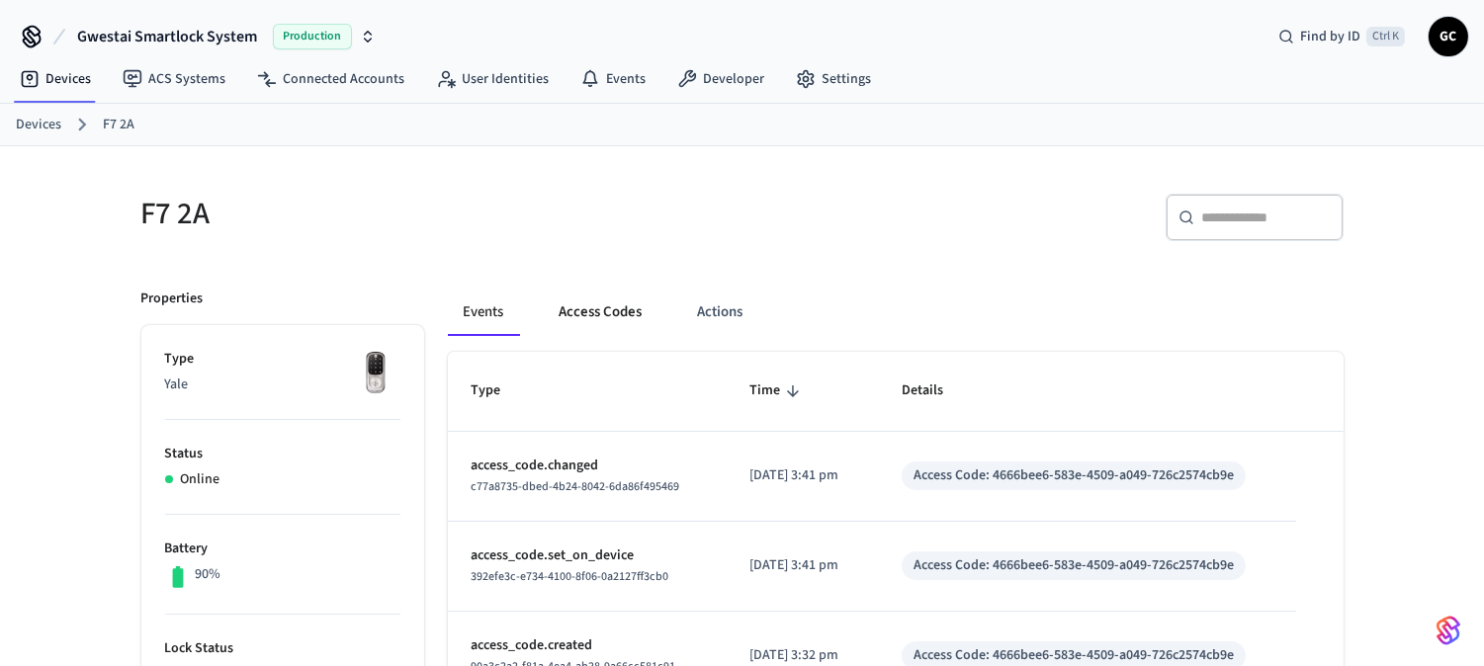
click at [601, 317] on button "Access Codes" at bounding box center [601, 312] width 115 height 47
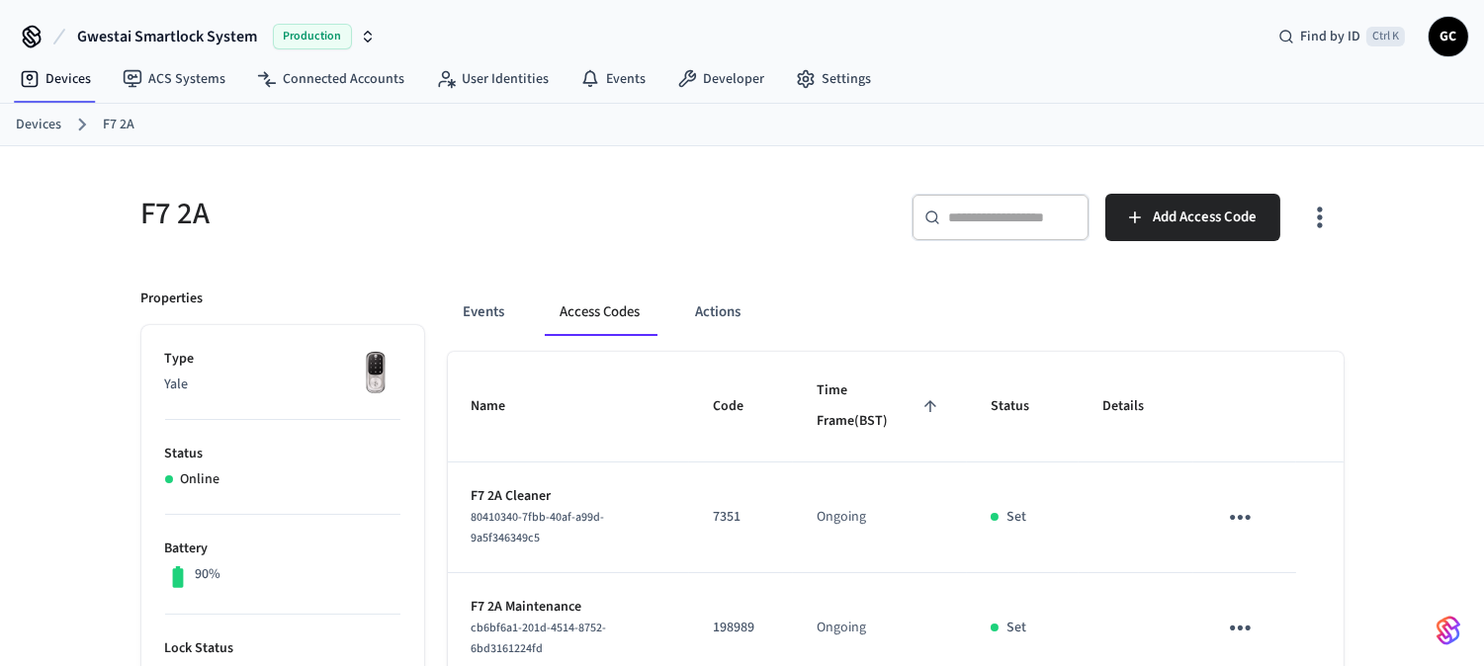
click at [45, 122] on link "Devices" at bounding box center [38, 125] width 45 height 21
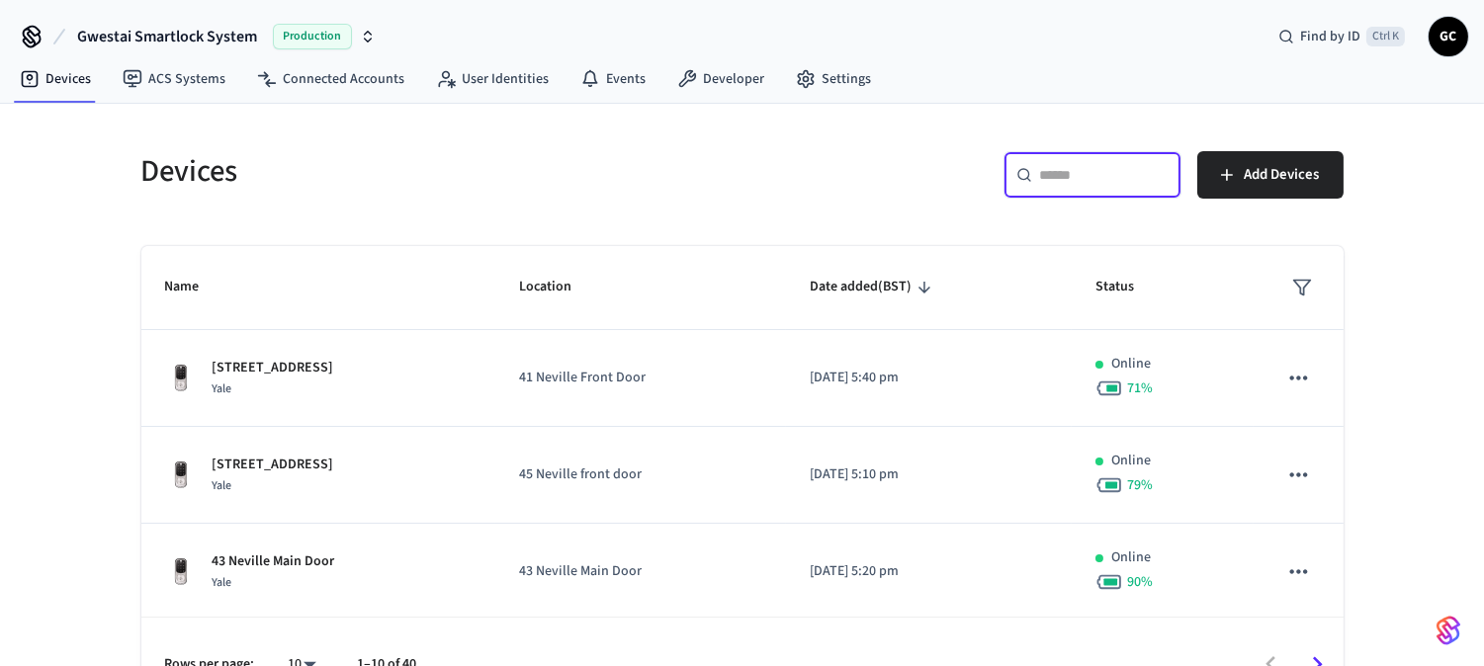
click at [1104, 165] on input "text" at bounding box center [1104, 175] width 129 height 20
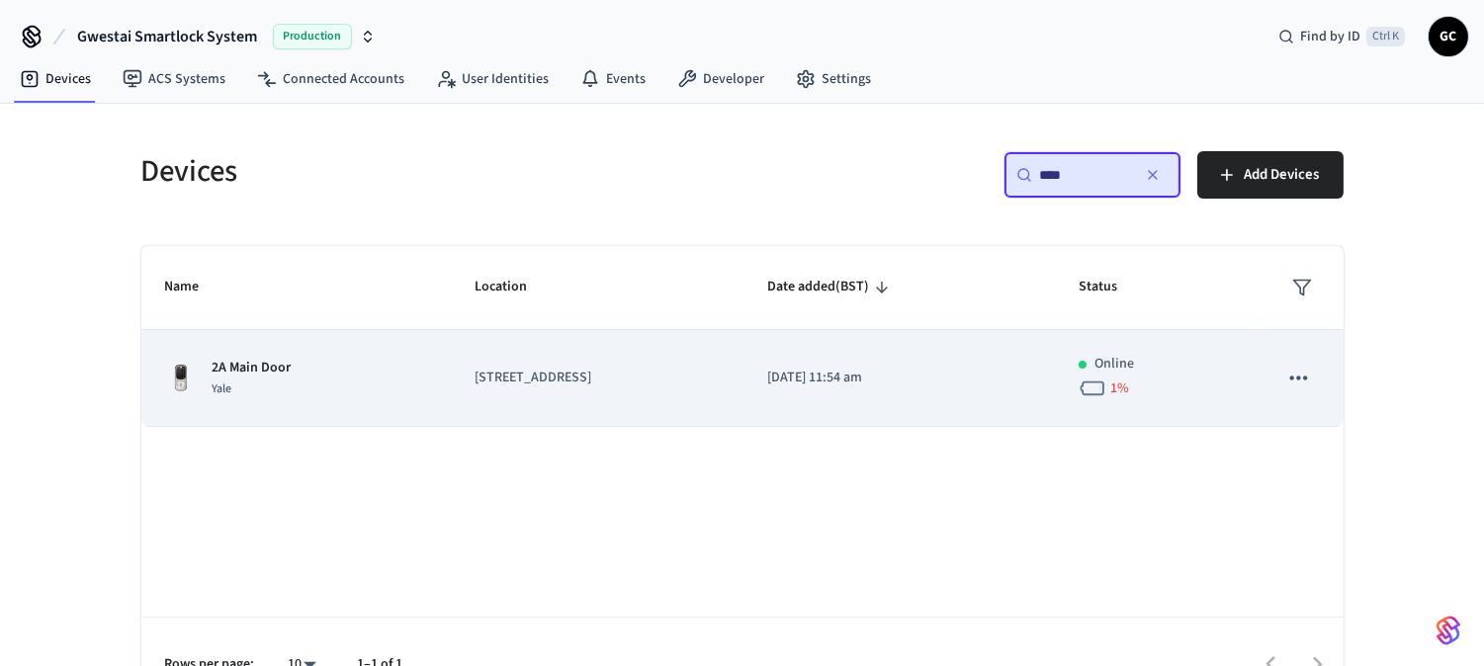
type input "****"
click at [237, 376] on p "2A Main Door" at bounding box center [252, 368] width 79 height 21
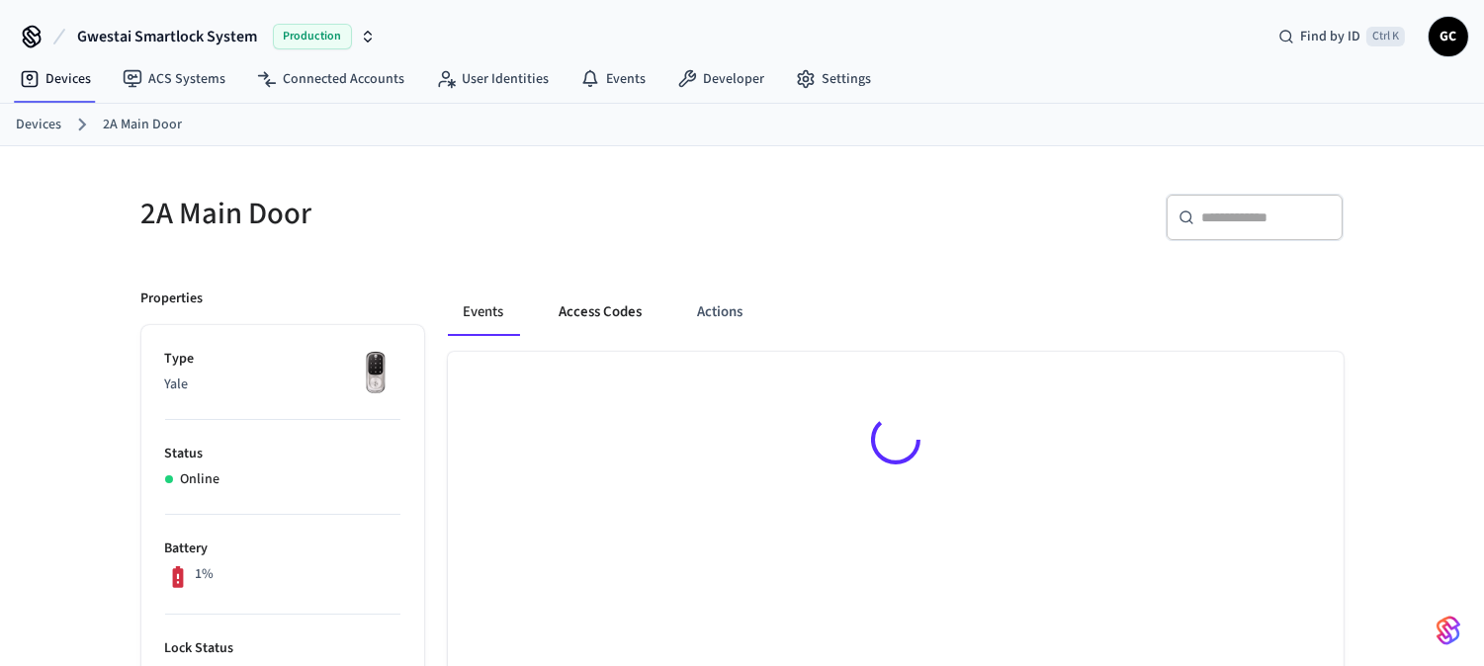
click at [607, 311] on button "Access Codes" at bounding box center [601, 312] width 115 height 47
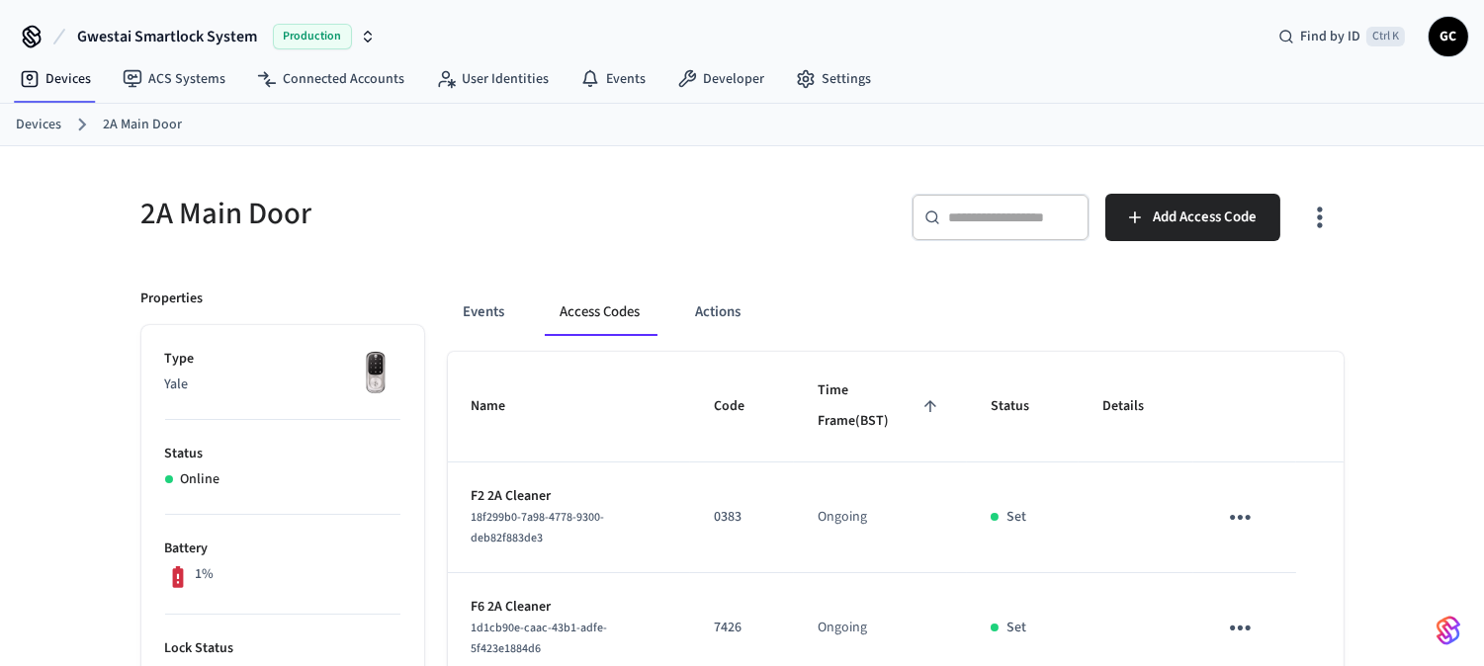
click at [44, 112] on ol "Devices 2A Main Door" at bounding box center [750, 125] width 1468 height 26
click at [43, 121] on link "Devices" at bounding box center [38, 125] width 45 height 21
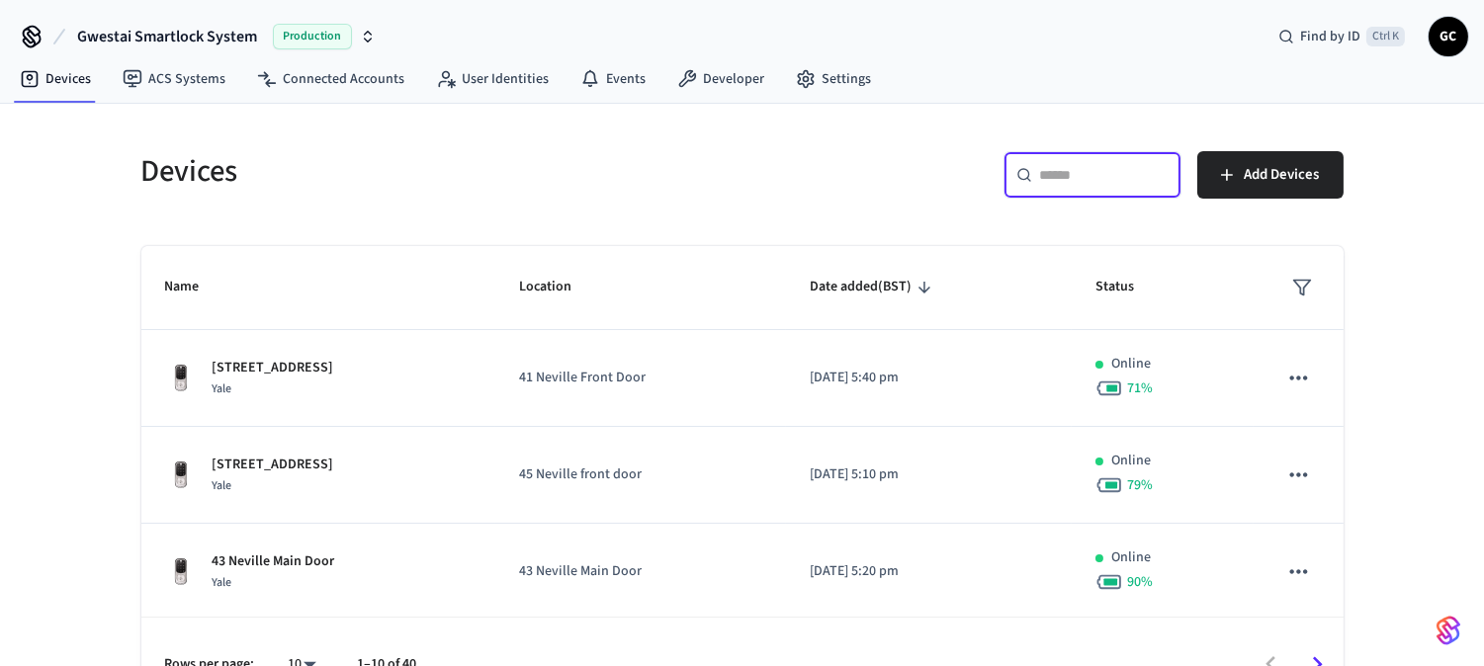
click at [1127, 171] on input "text" at bounding box center [1104, 175] width 129 height 20
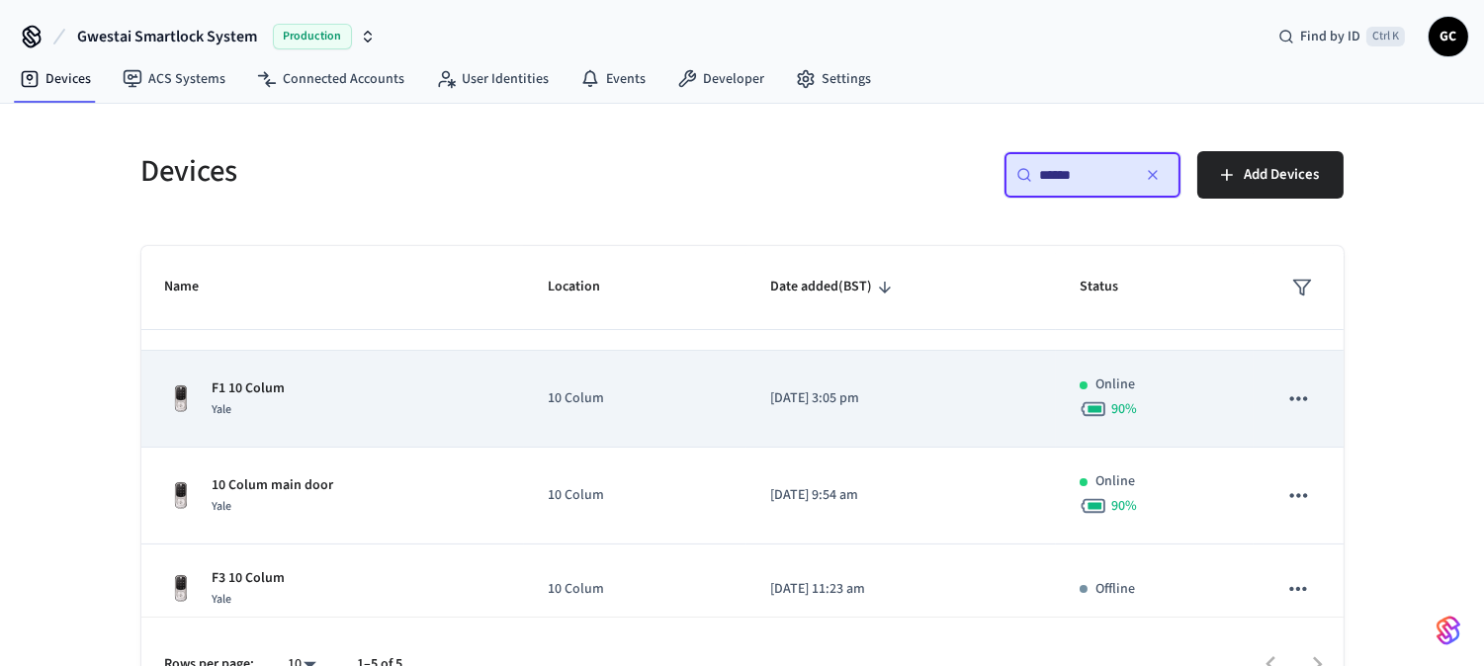
scroll to position [191, 0]
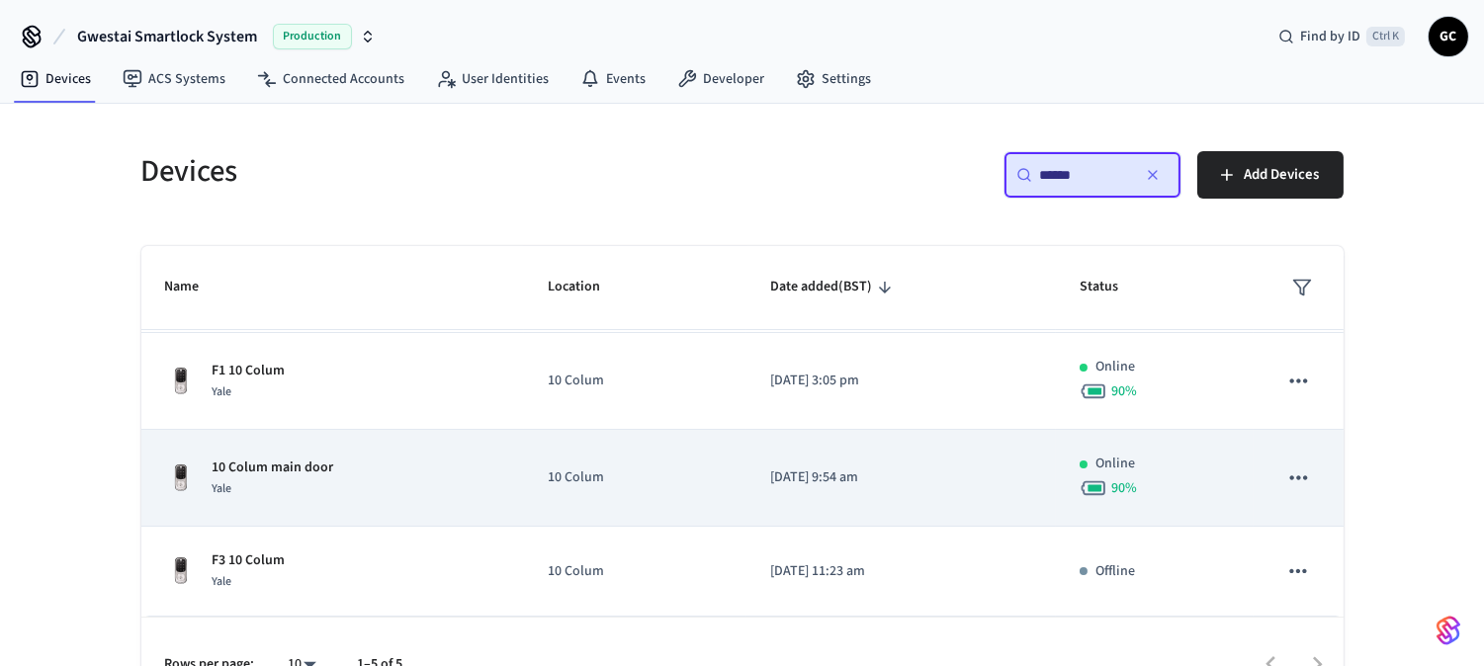
type input "******"
click at [252, 447] on td "10 Colum main door Yale" at bounding box center [333, 478] width 384 height 97
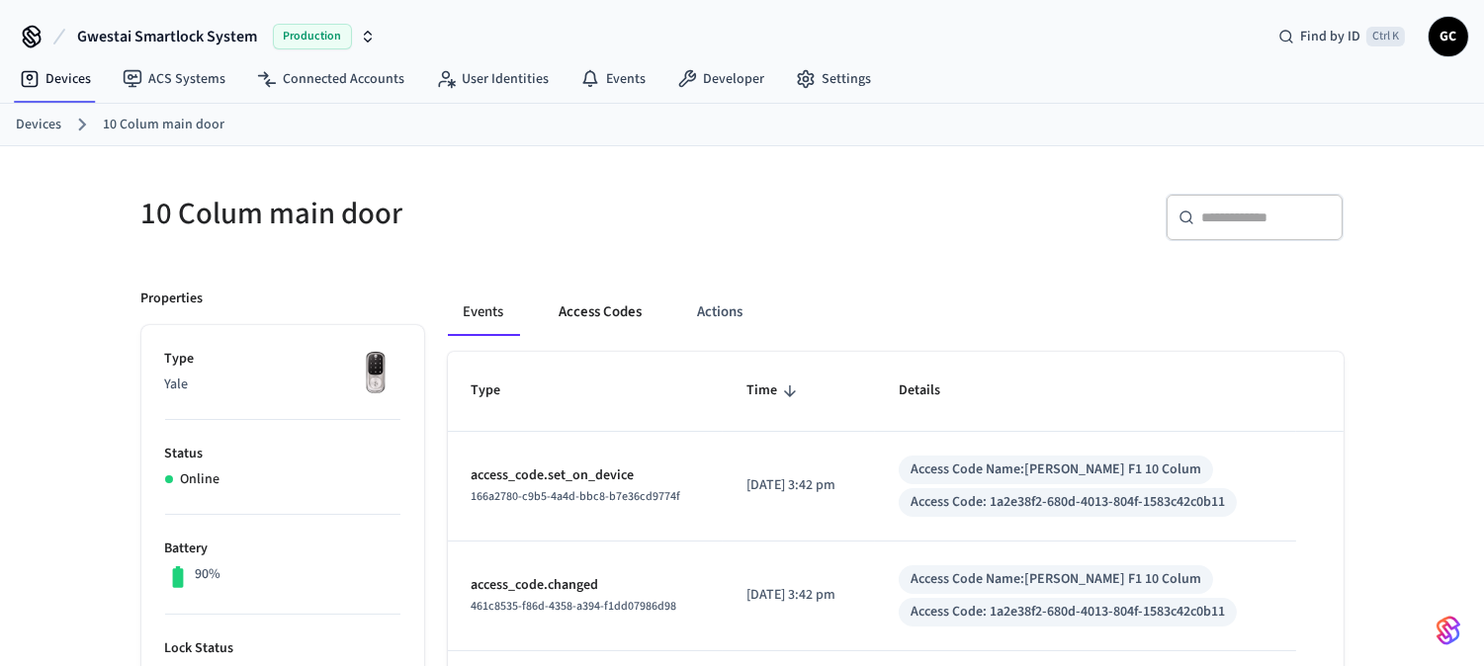
click at [578, 317] on button "Access Codes" at bounding box center [601, 312] width 115 height 47
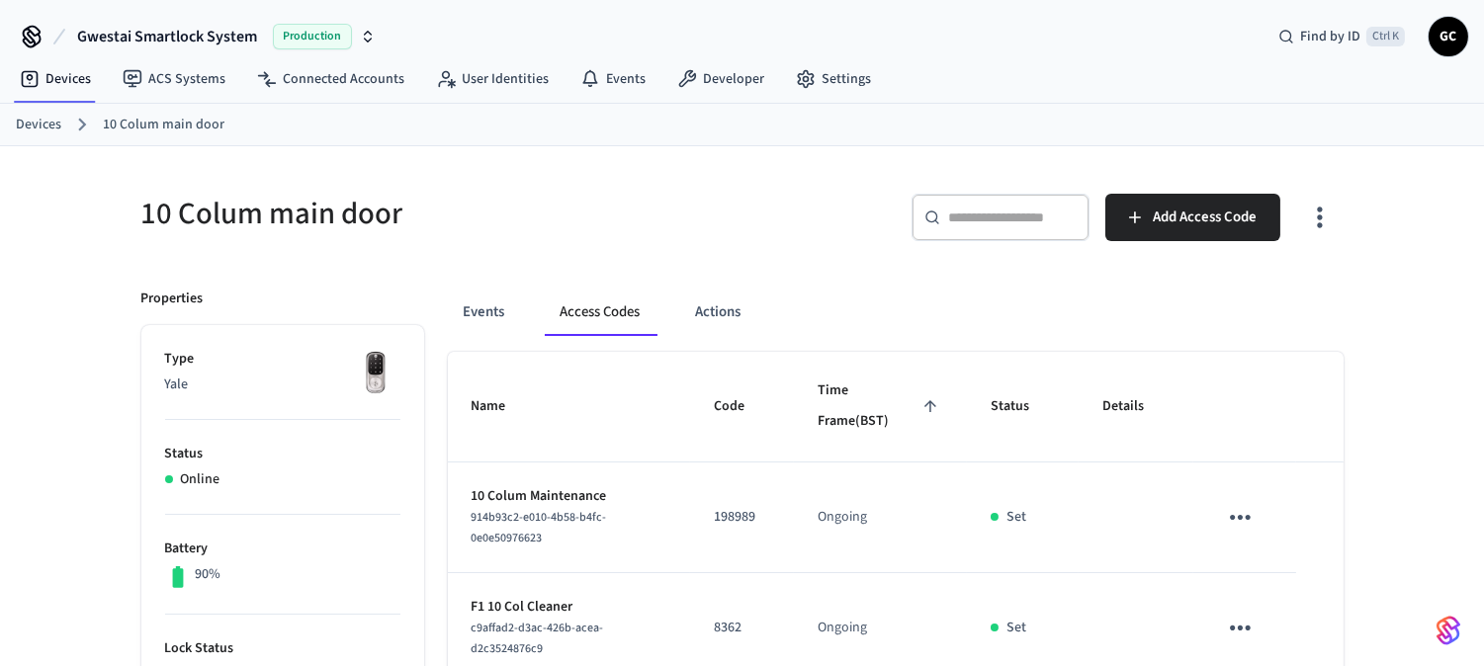
drag, startPoint x: 45, startPoint y: 121, endPoint x: 61, endPoint y: 125, distance: 16.3
click at [44, 122] on link "Devices" at bounding box center [38, 125] width 45 height 21
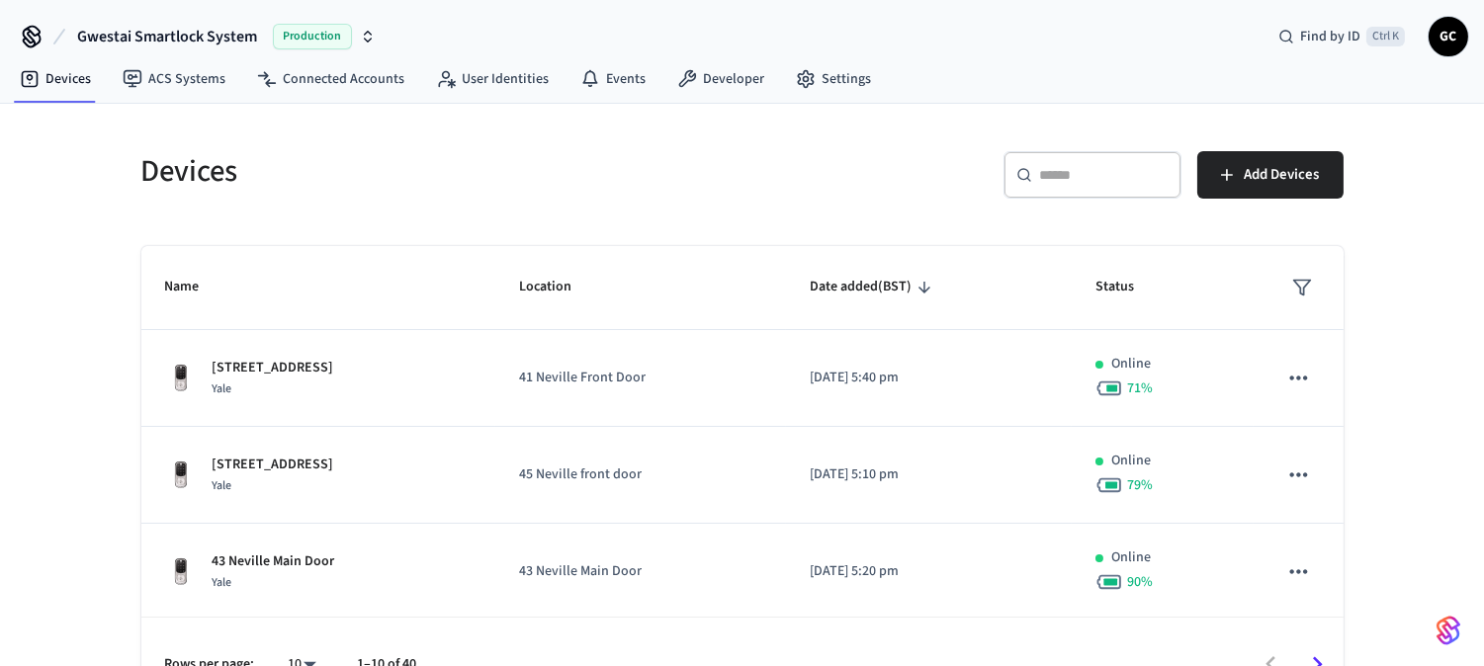
click at [1105, 186] on div "​ ​" at bounding box center [1093, 174] width 178 height 47
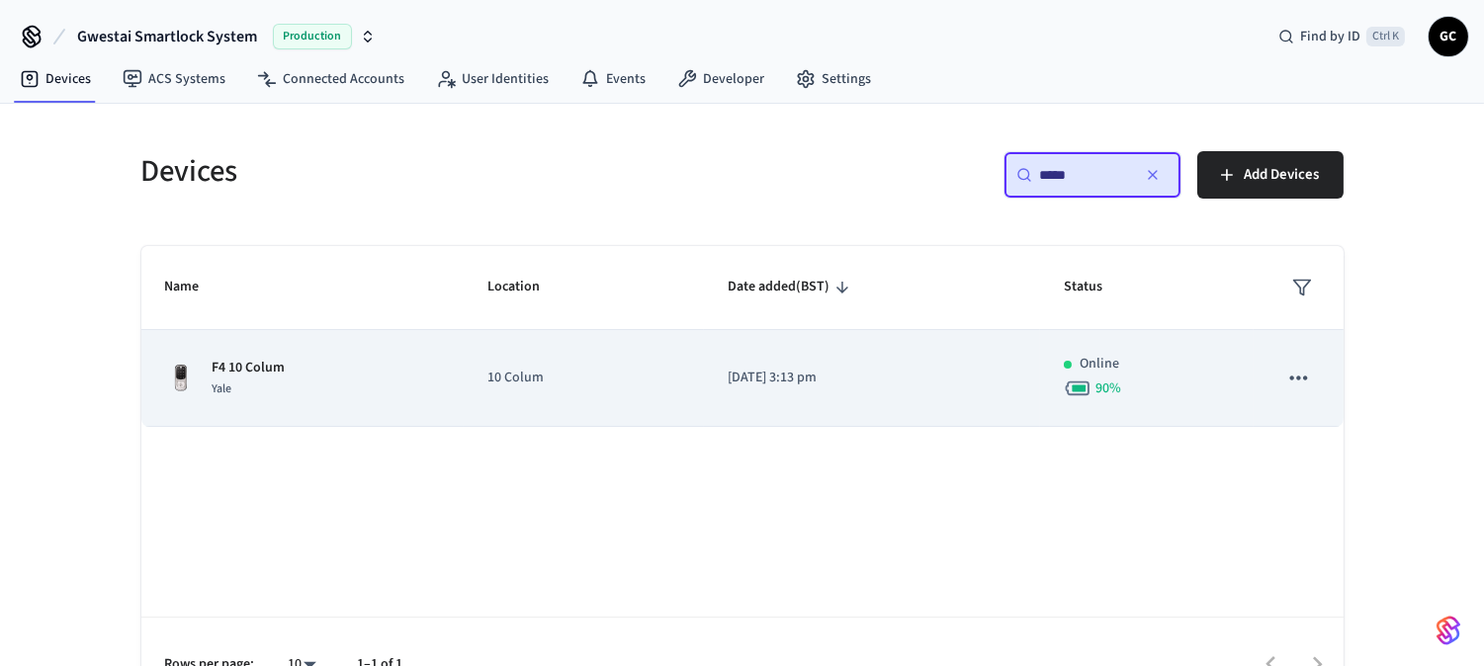
type input "*****"
click at [228, 368] on p "F4 10 Colum" at bounding box center [249, 368] width 73 height 21
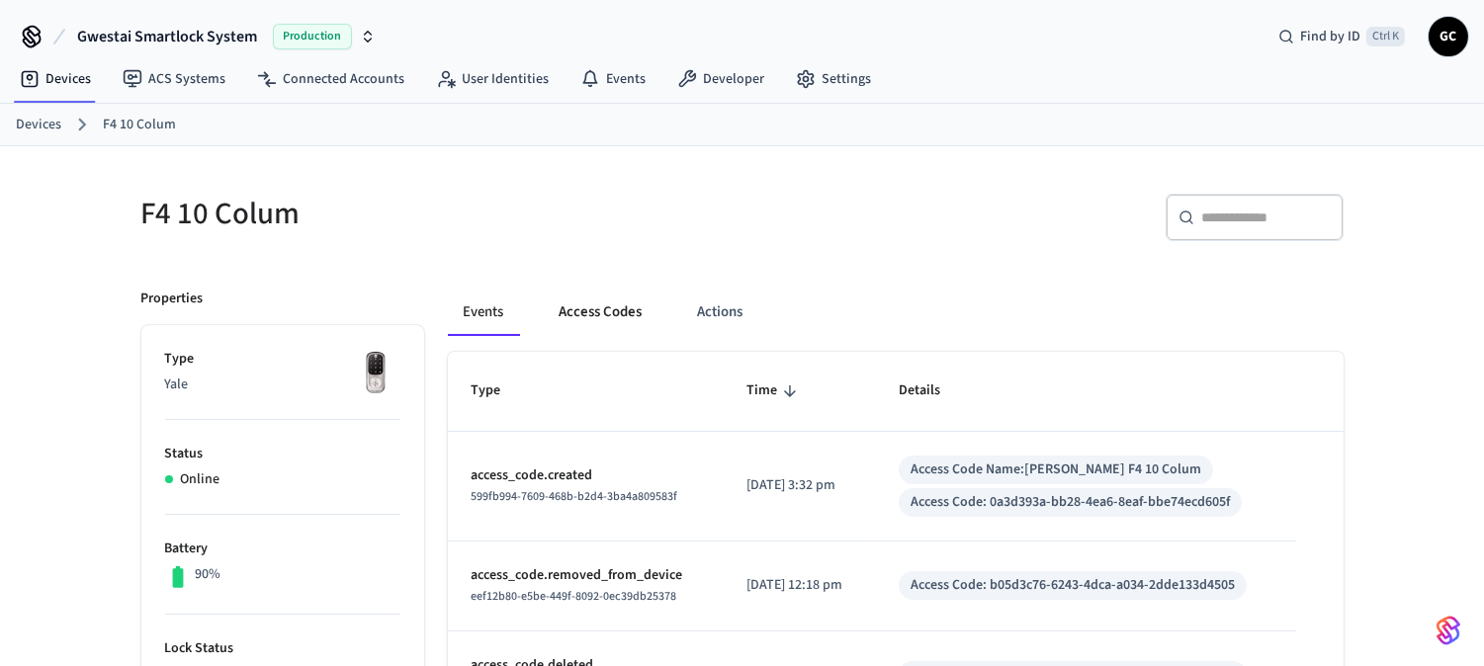
click at [607, 310] on button "Access Codes" at bounding box center [601, 312] width 115 height 47
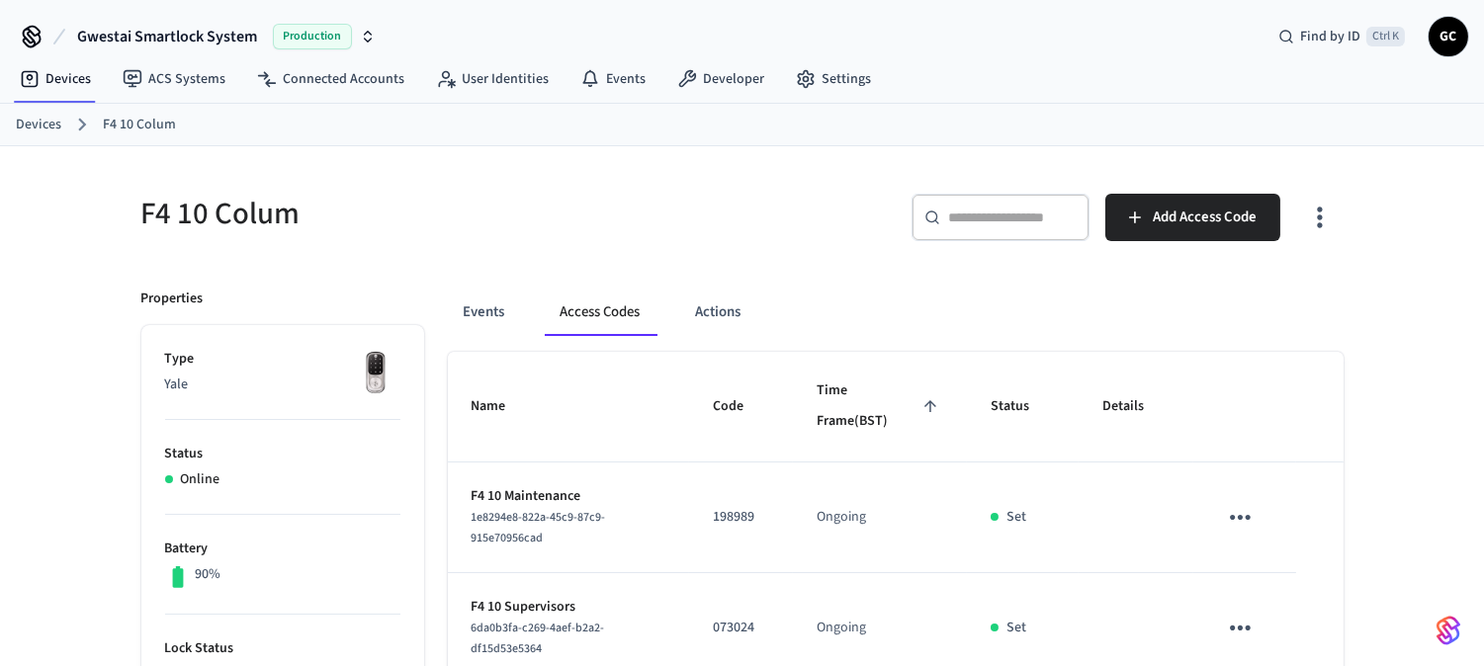
click at [50, 129] on link "Devices" at bounding box center [38, 125] width 45 height 21
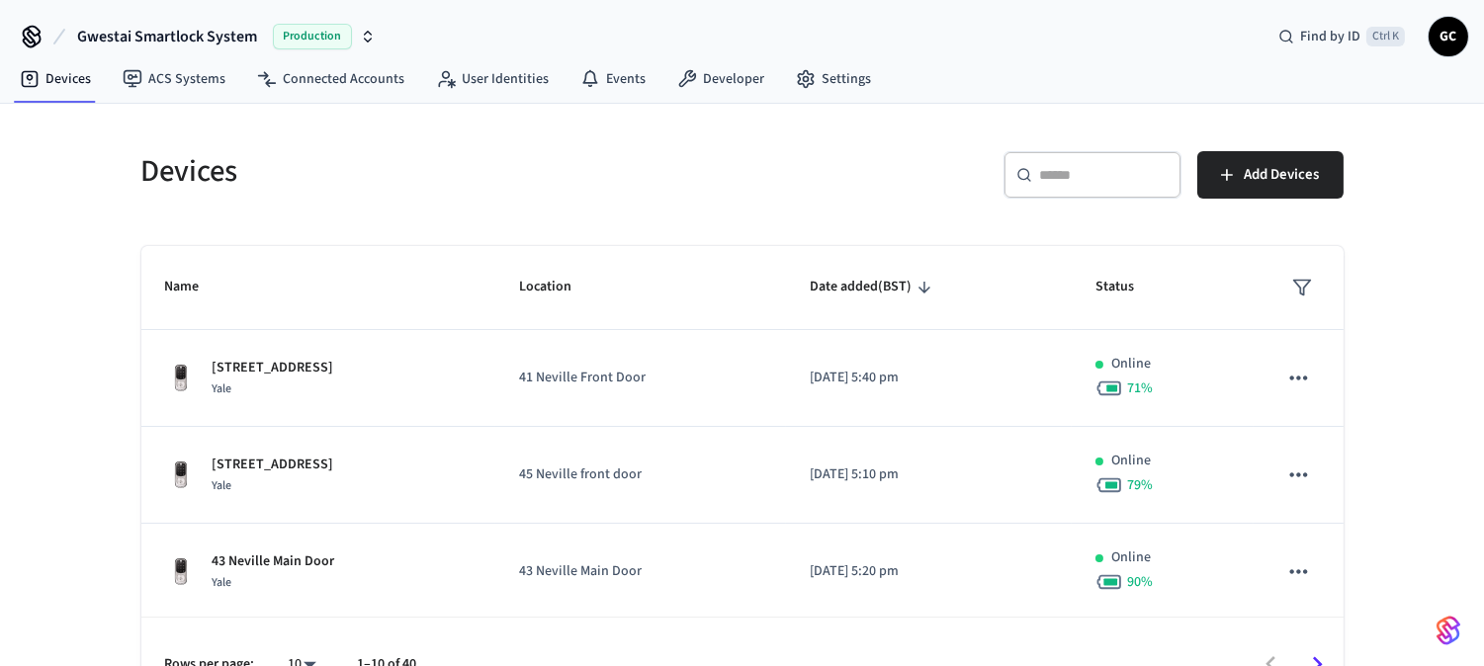
click at [1155, 184] on input "text" at bounding box center [1104, 175] width 129 height 20
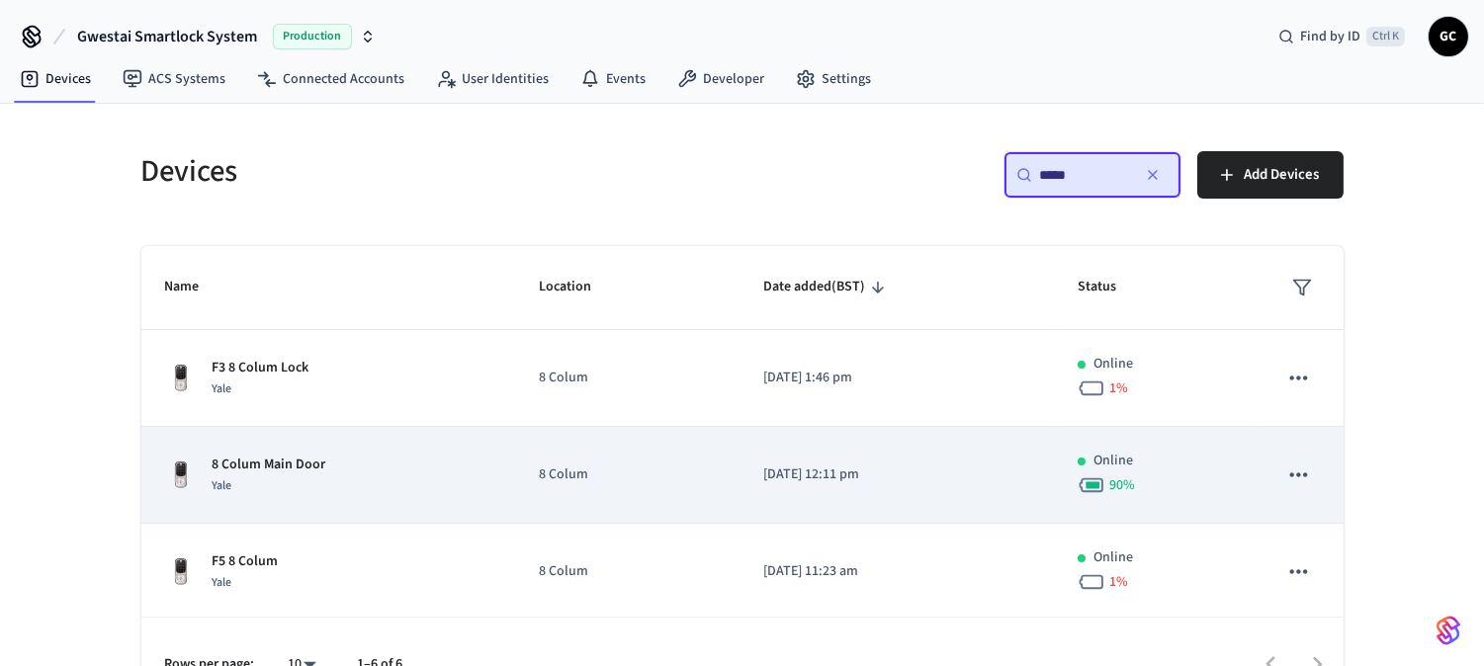
type input "*****"
click at [283, 466] on p "8 Colum Main Door" at bounding box center [270, 465] width 114 height 21
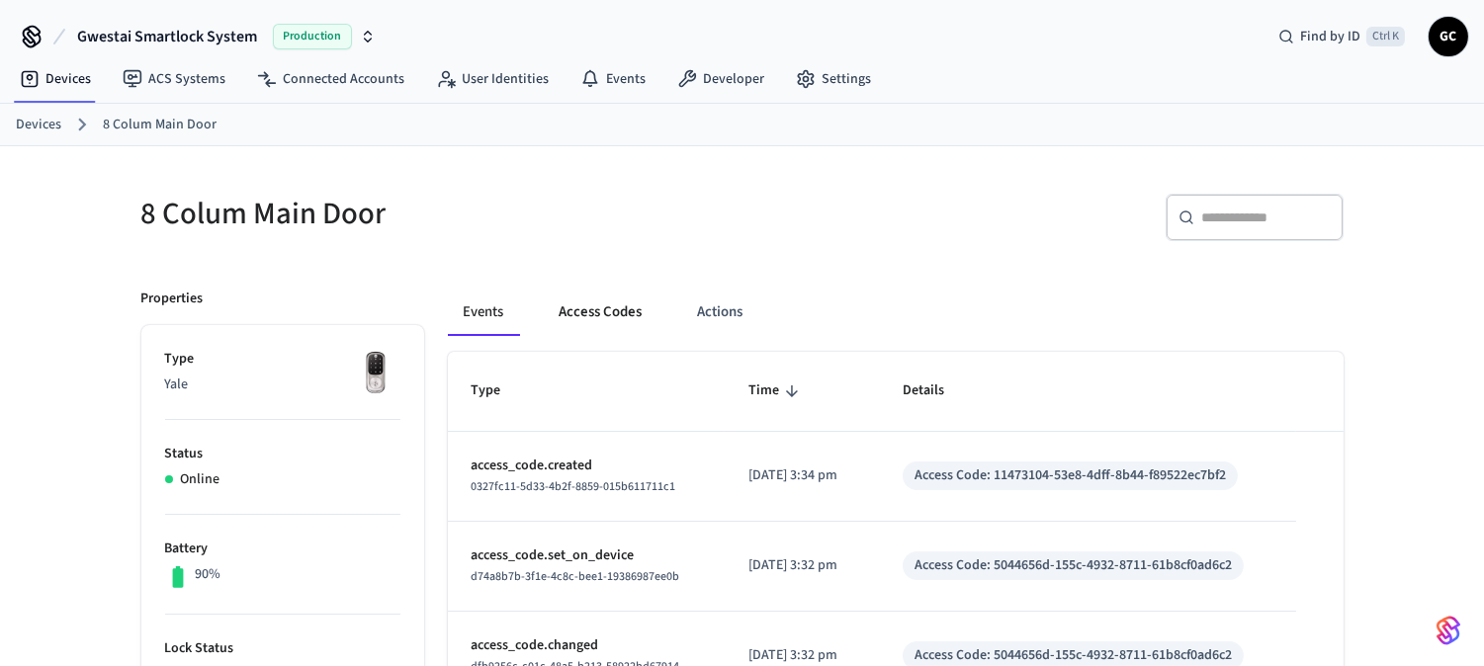
click at [587, 308] on button "Access Codes" at bounding box center [601, 312] width 115 height 47
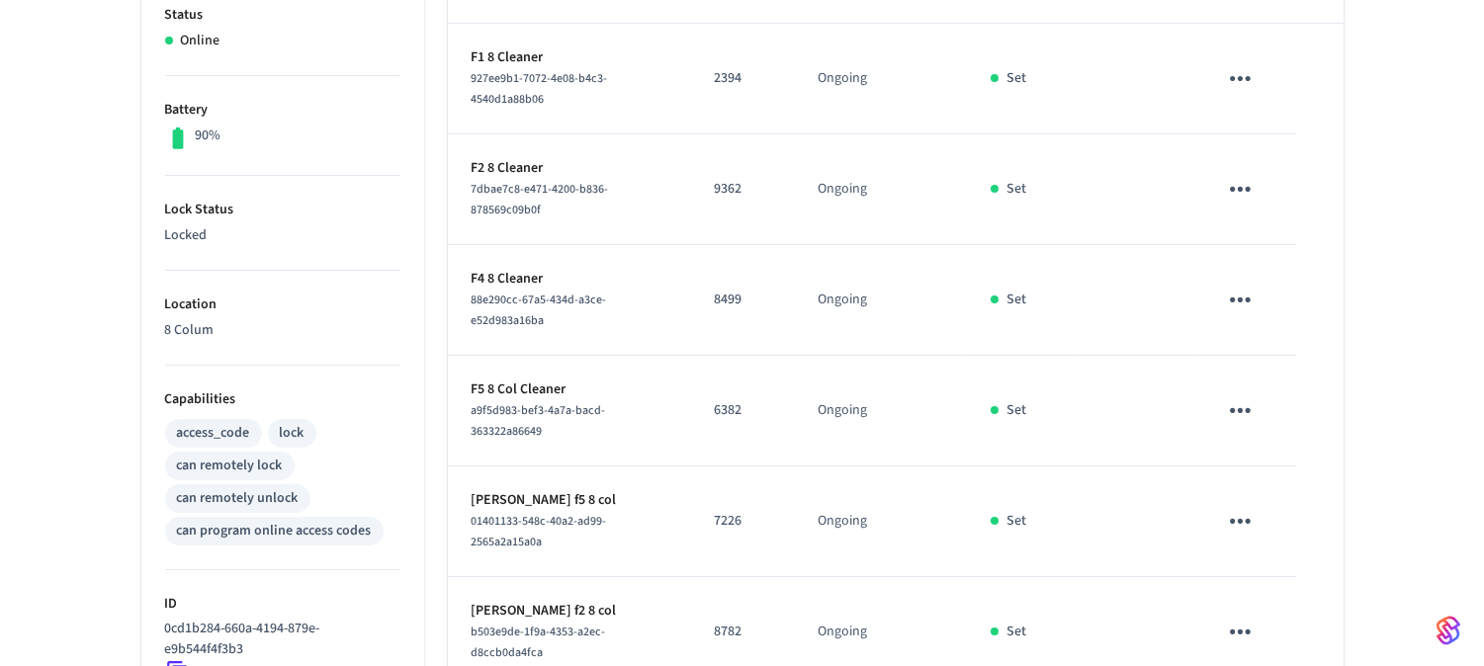
scroll to position [984, 0]
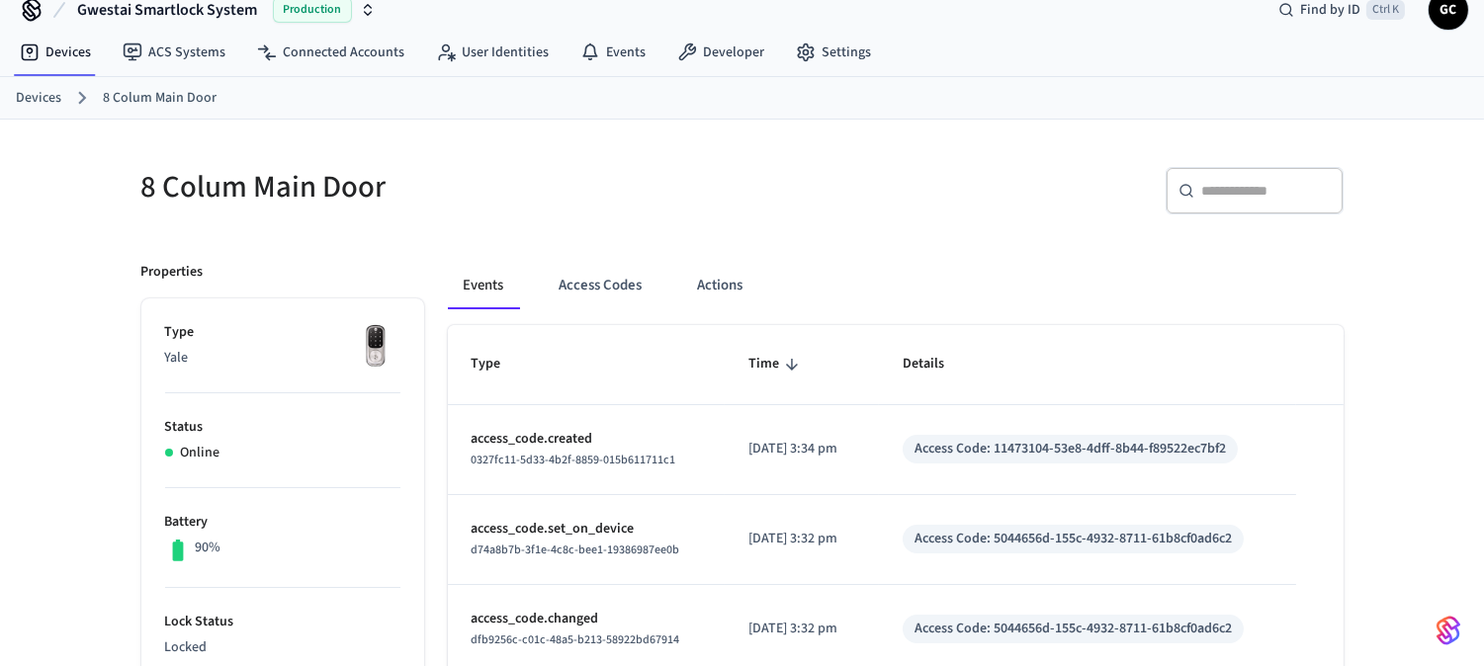
click at [590, 282] on button "Access Codes" at bounding box center [601, 285] width 115 height 47
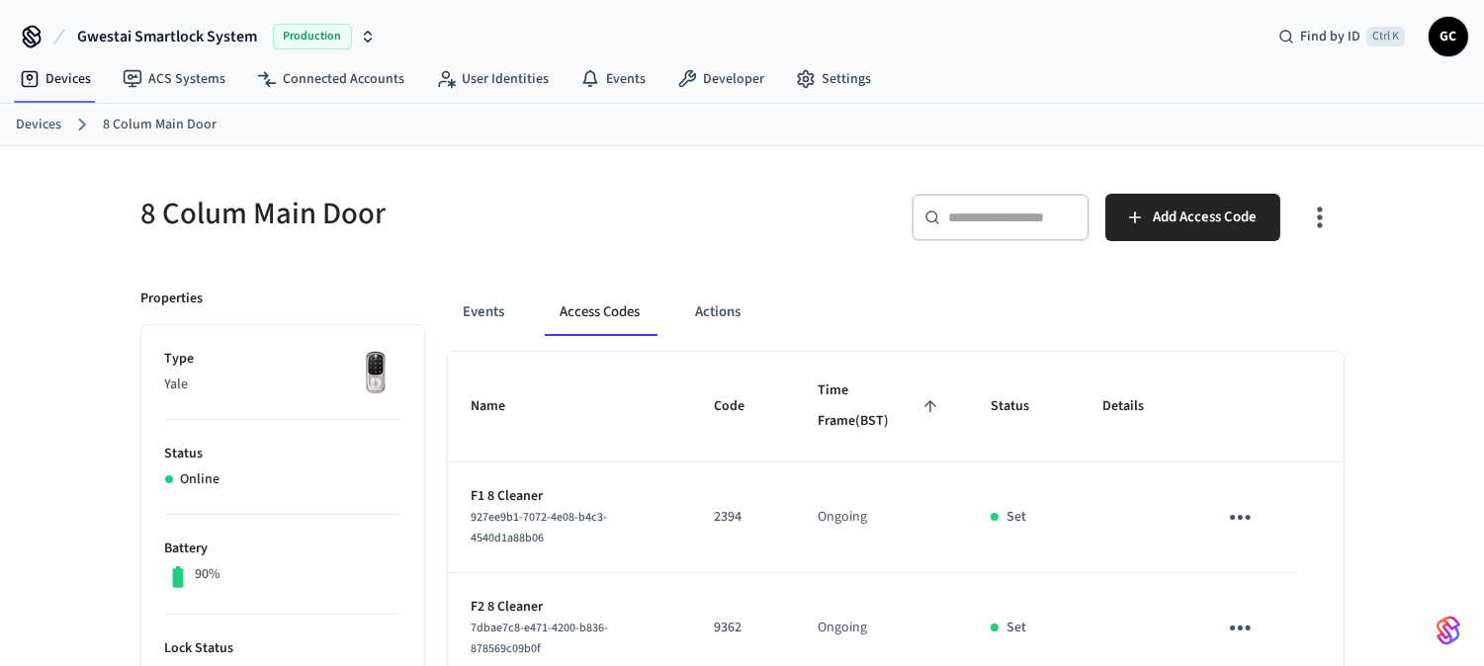
click at [36, 115] on link "Devices" at bounding box center [38, 125] width 45 height 21
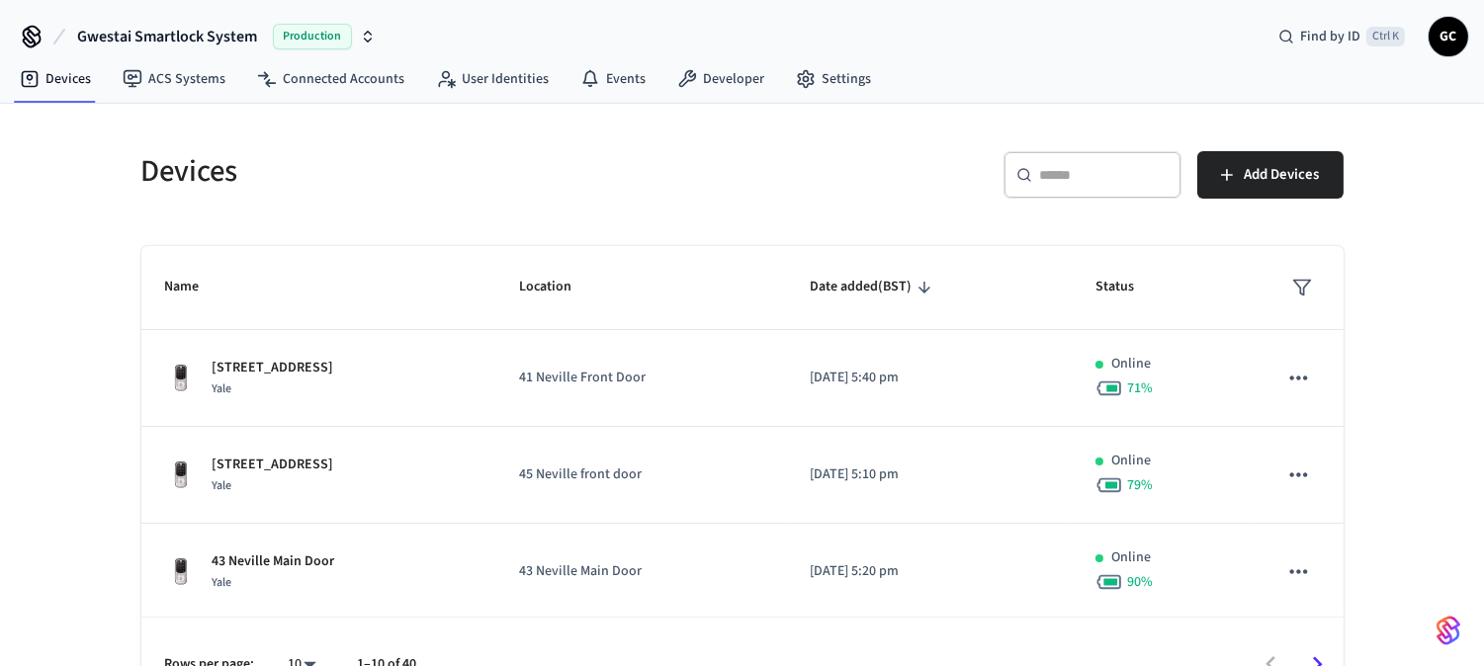
click at [1076, 182] on input "text" at bounding box center [1104, 175] width 129 height 20
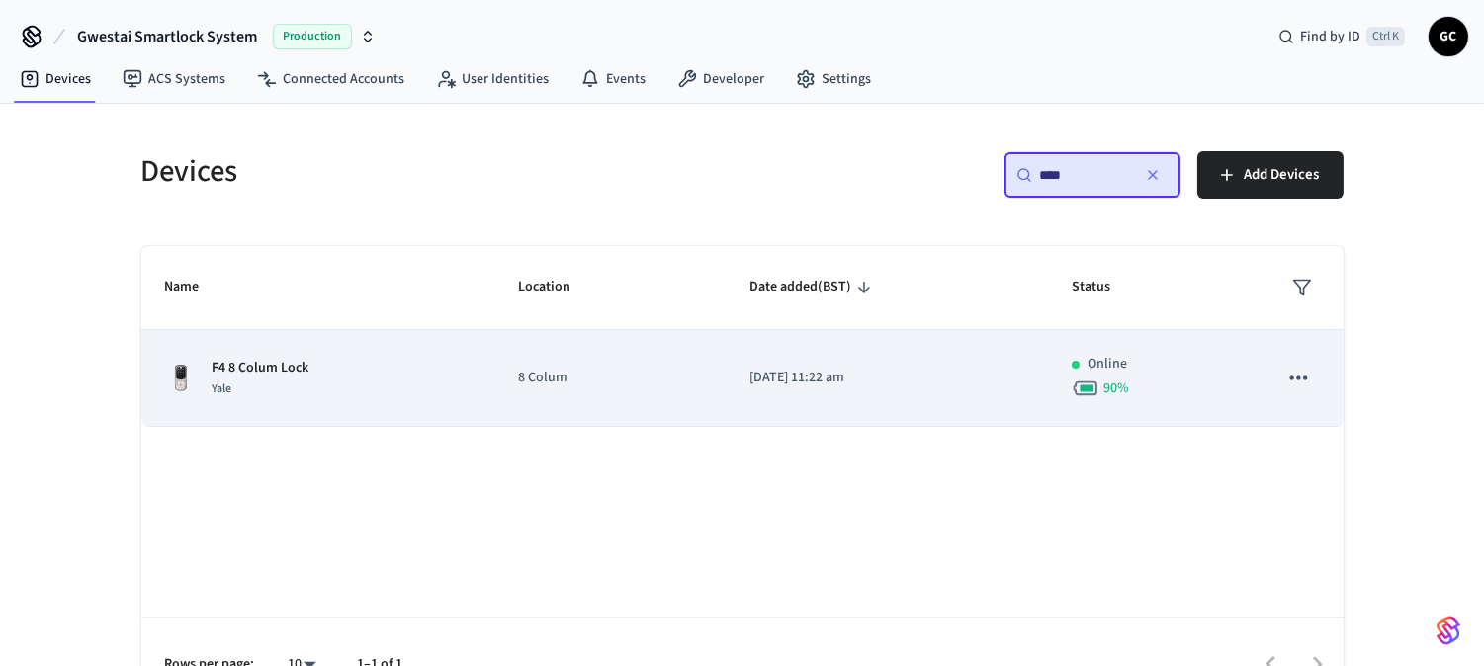
type input "****"
click at [311, 371] on div "F4 8 Colum Lock Yale" at bounding box center [318, 379] width 306 height 42
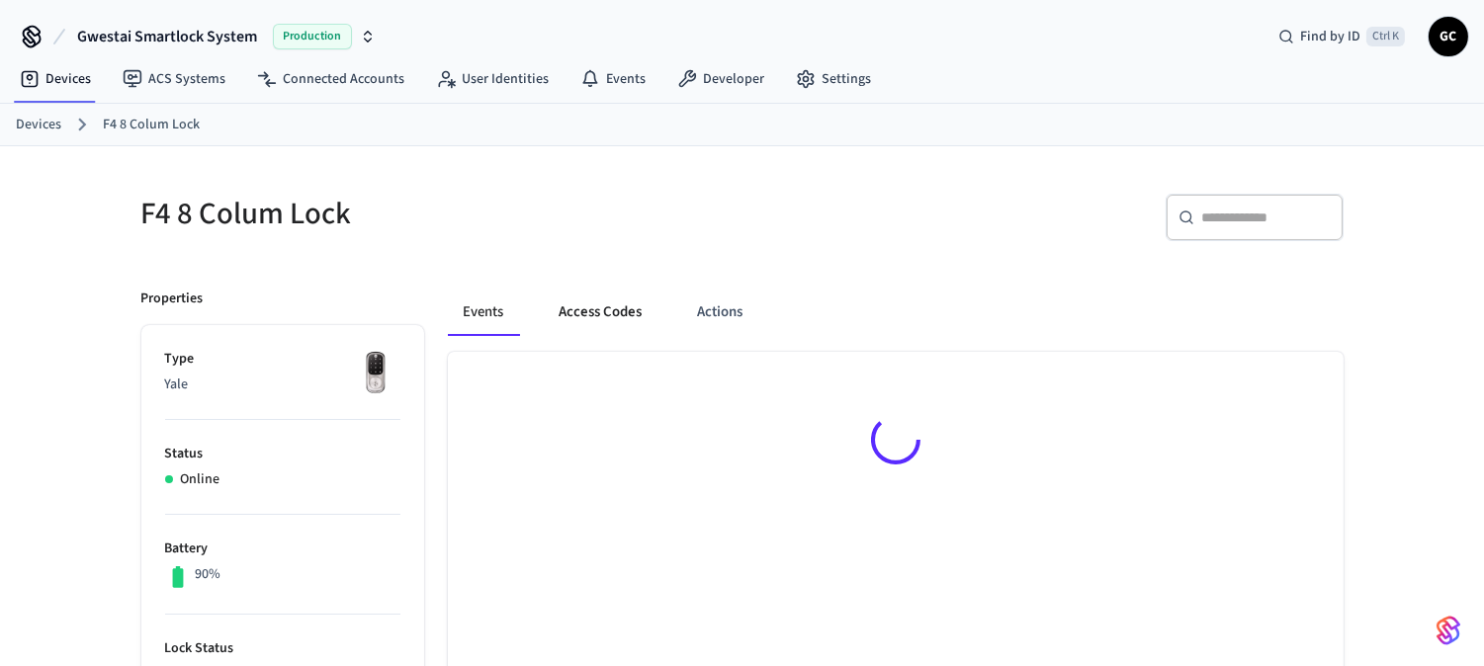
click at [634, 317] on button "Access Codes" at bounding box center [601, 312] width 115 height 47
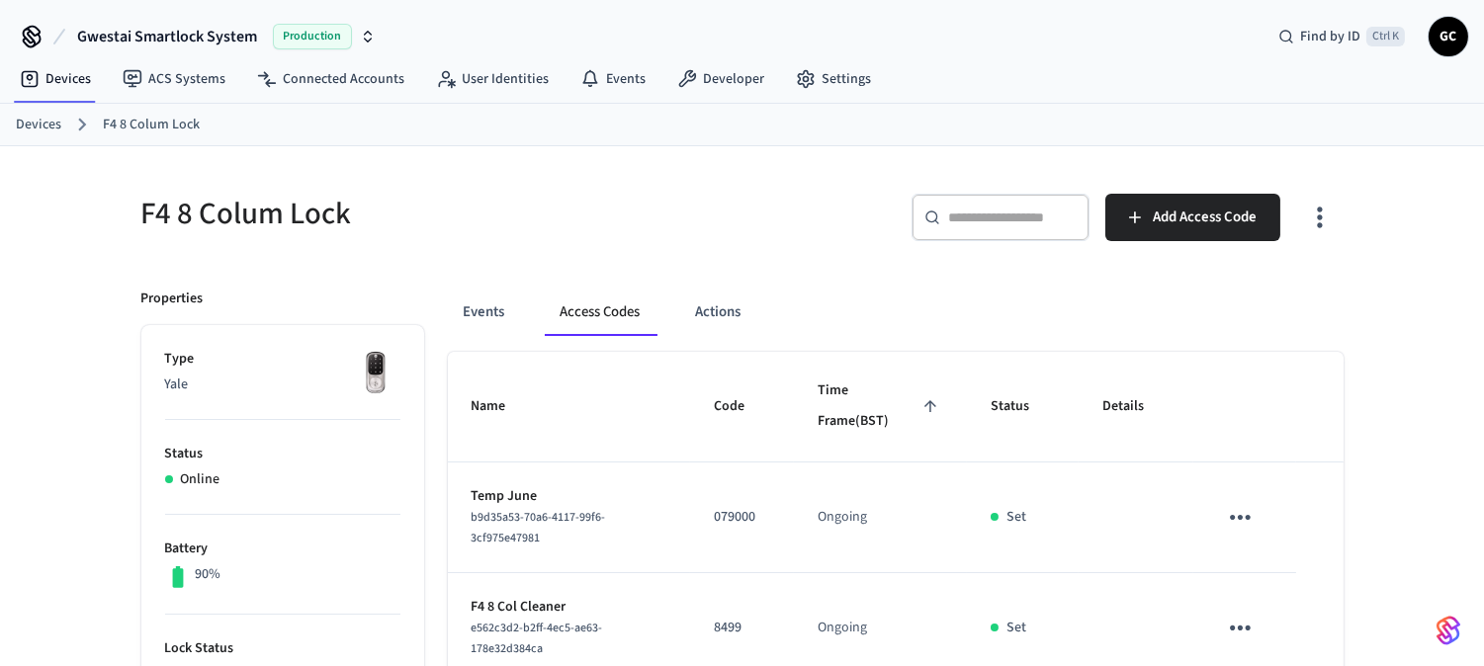
click at [37, 119] on link "Devices" at bounding box center [38, 125] width 45 height 21
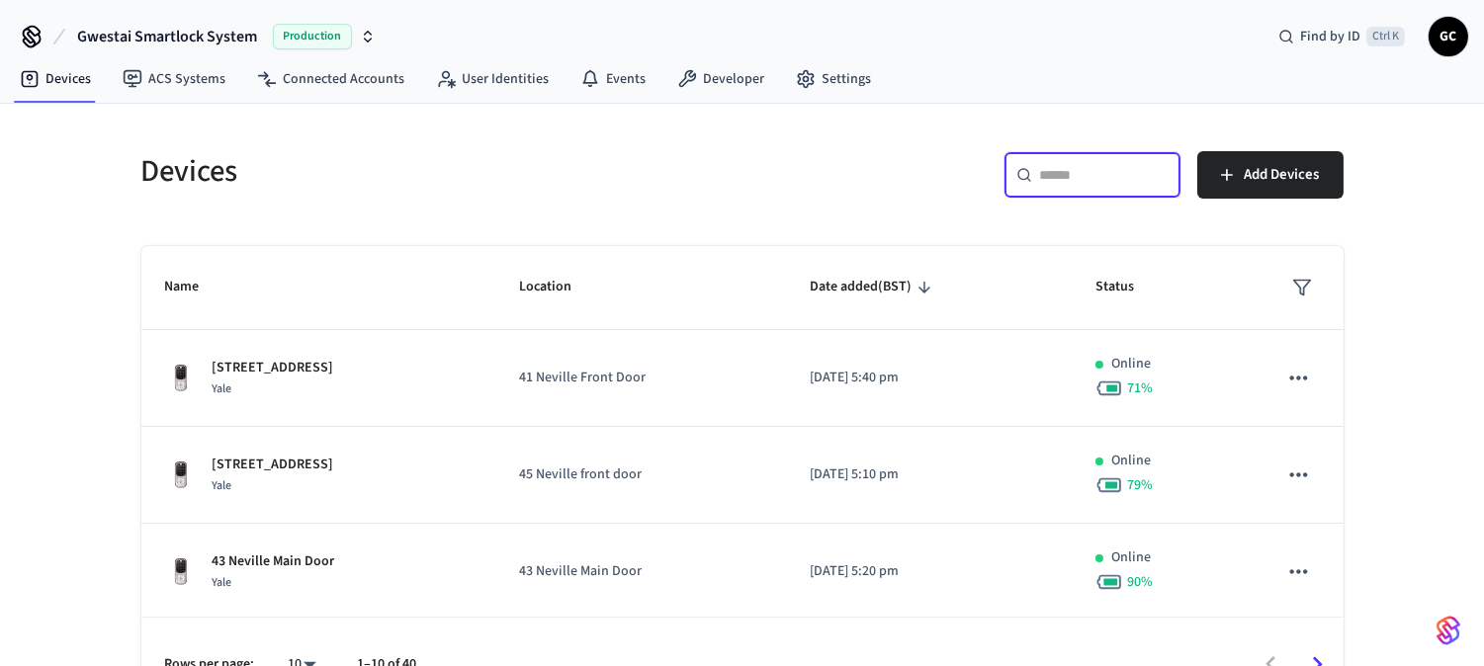
click at [1078, 184] on input "text" at bounding box center [1104, 175] width 129 height 20
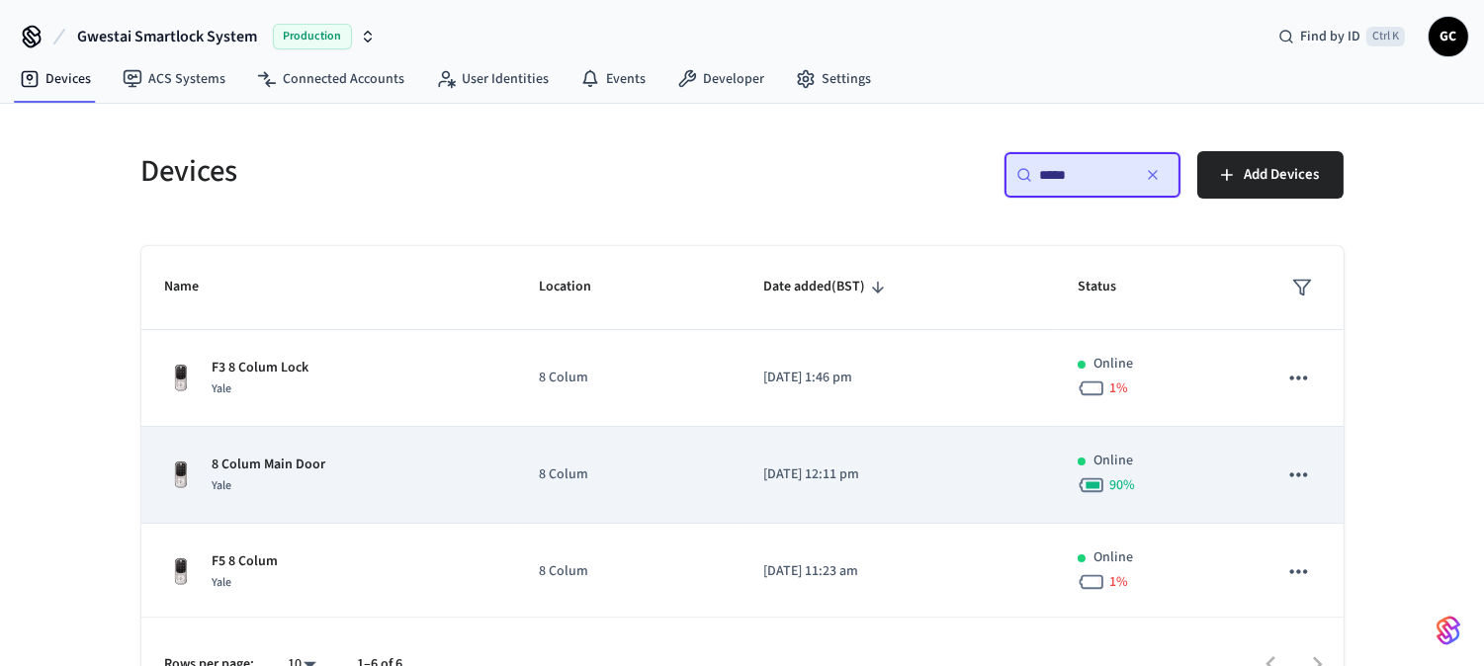
type input "*****"
click at [261, 470] on p "8 Colum Main Door" at bounding box center [270, 465] width 114 height 21
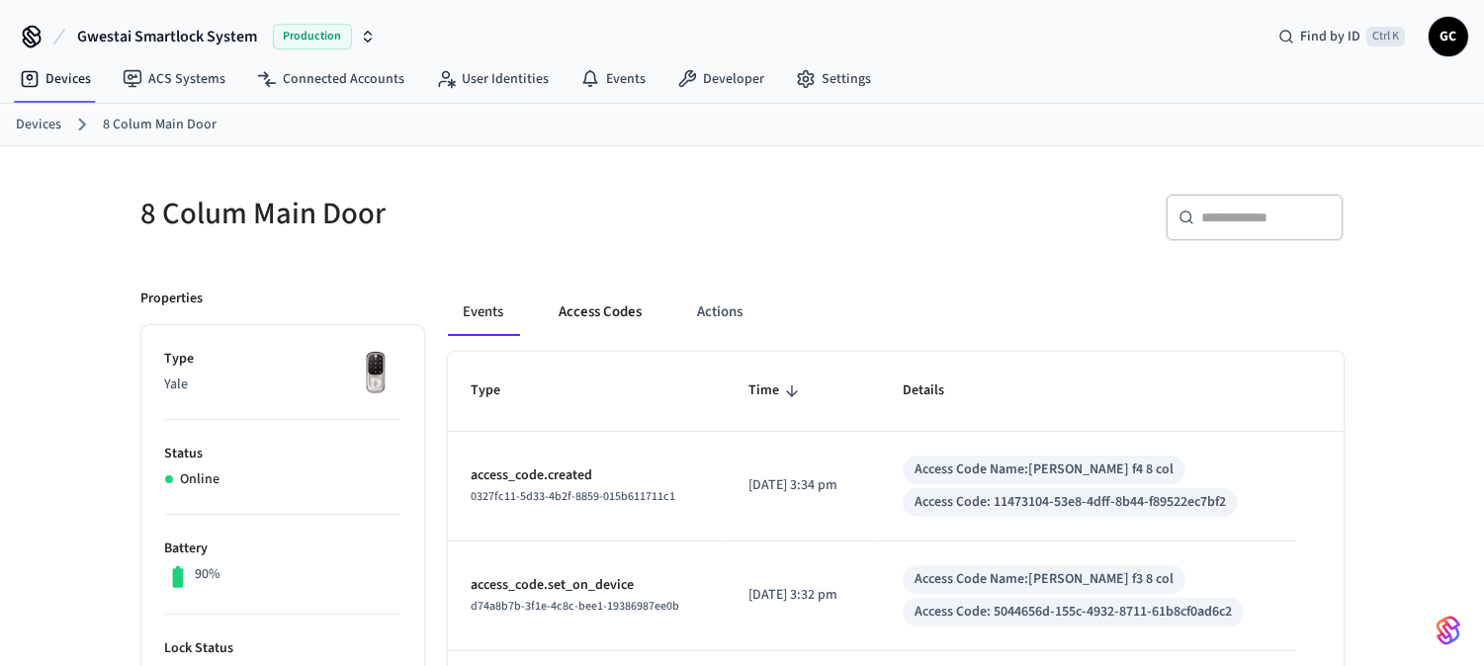
click at [614, 314] on button "Access Codes" at bounding box center [601, 312] width 115 height 47
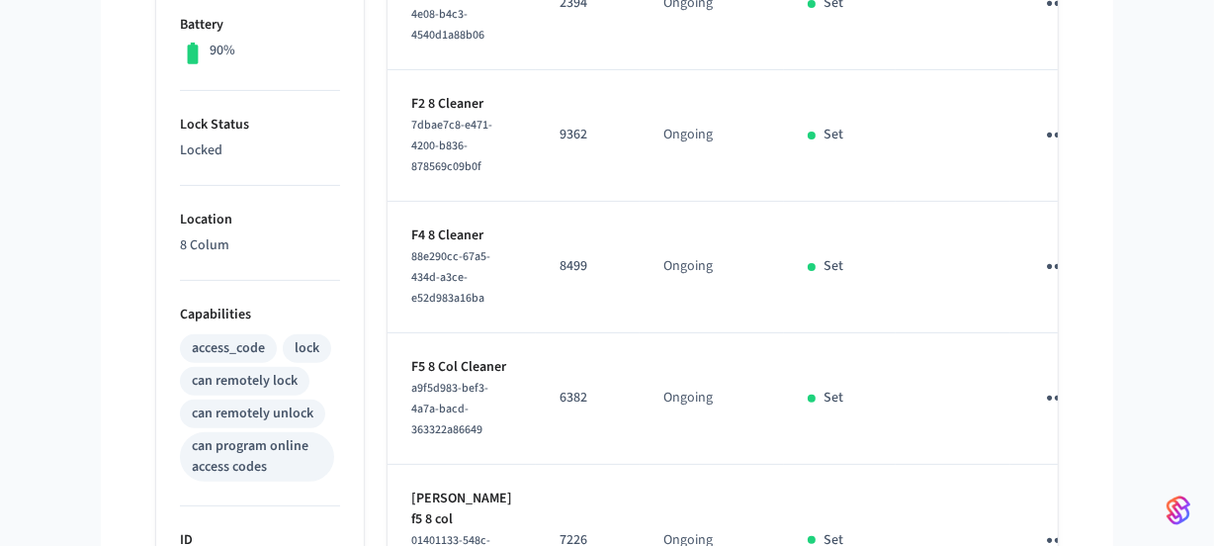
scroll to position [794, 0]
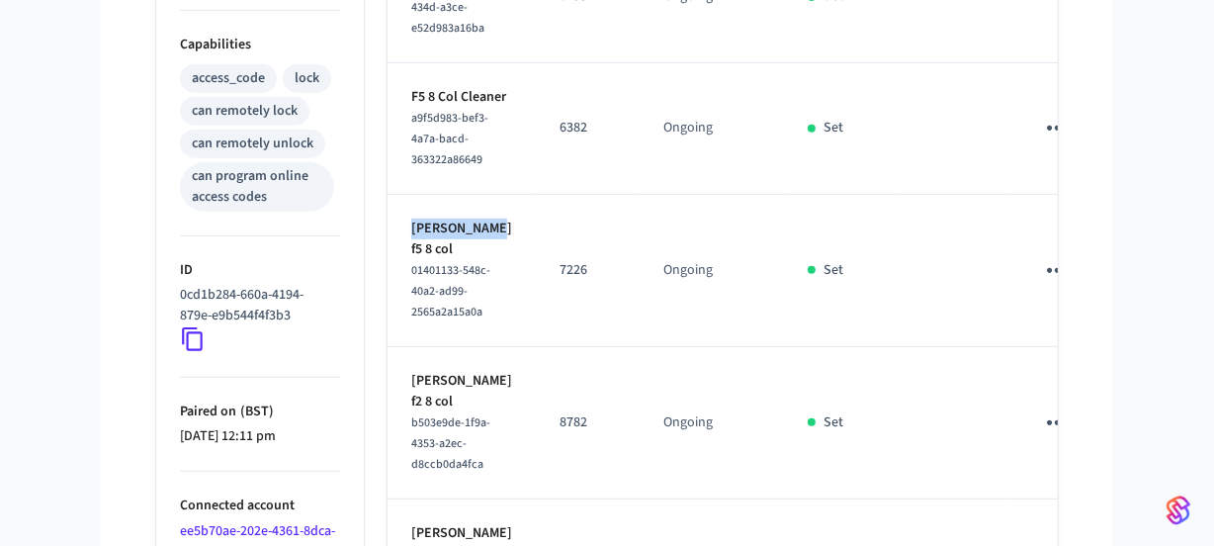
drag, startPoint x: 480, startPoint y: 170, endPoint x: 406, endPoint y: 172, distance: 73.2
click at [406, 195] on td "Pierre Velia f5 8 col 01401133-548c-40a2-ad99-2565a2a15a0a" at bounding box center [462, 271] width 148 height 152
copy p "Pierre Velia"
click at [1042, 255] on icon "sticky table" at bounding box center [1057, 270] width 31 height 31
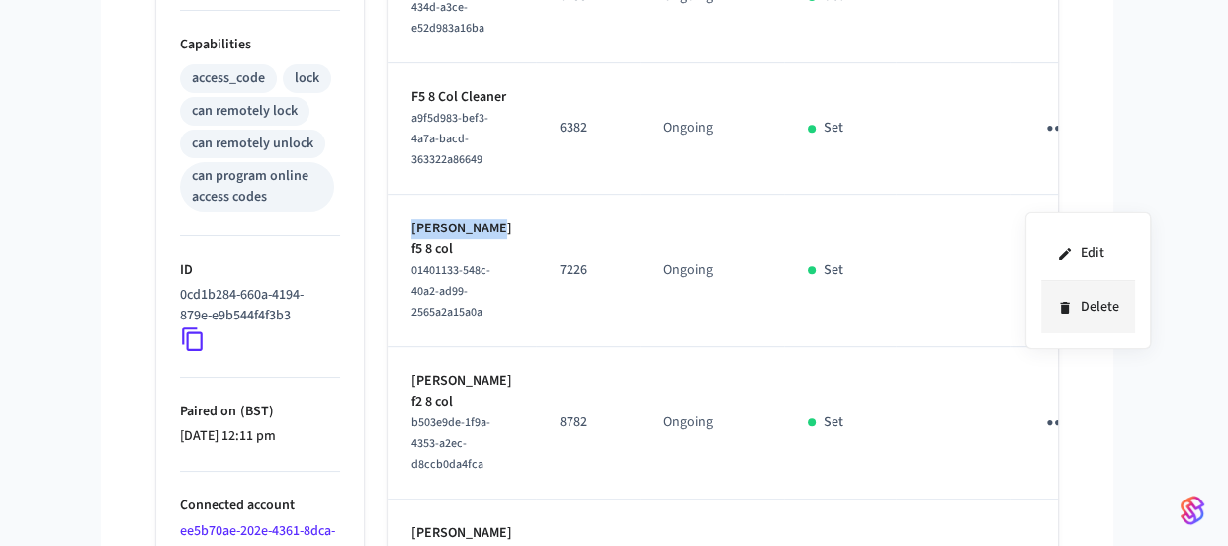
click at [1082, 305] on li "Delete" at bounding box center [1088, 307] width 94 height 52
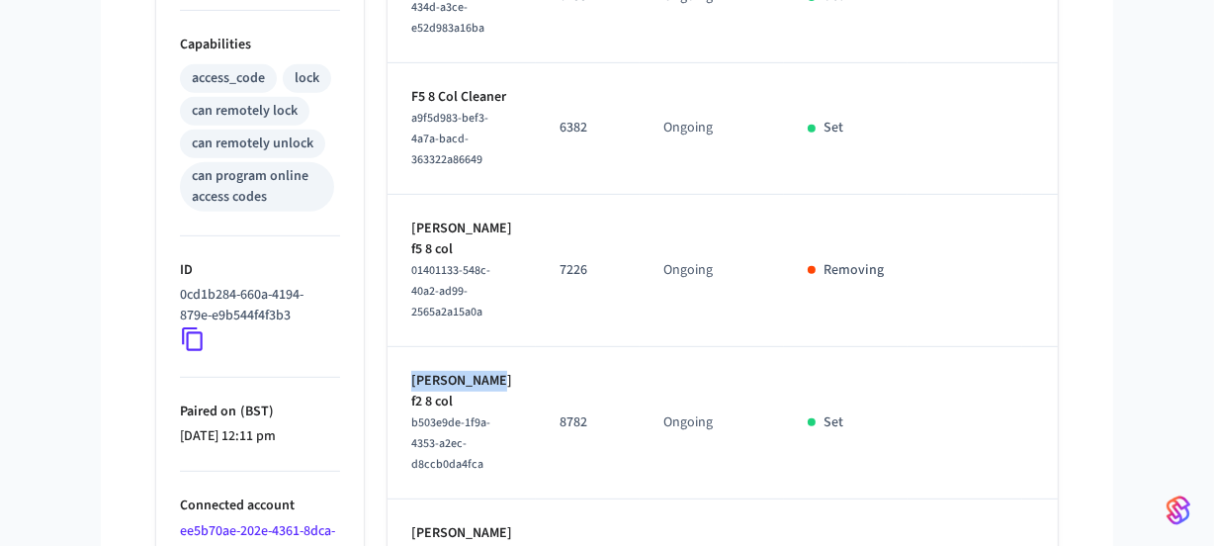
drag, startPoint x: 477, startPoint y: 282, endPoint x: 392, endPoint y: 280, distance: 85.1
click at [392, 347] on td "Lee Clifford f2 8 col b503e9de-1f9a-4353-a2ec-d8ccb0da4fca" at bounding box center [462, 423] width 148 height 152
copy p "Lee Clifford"
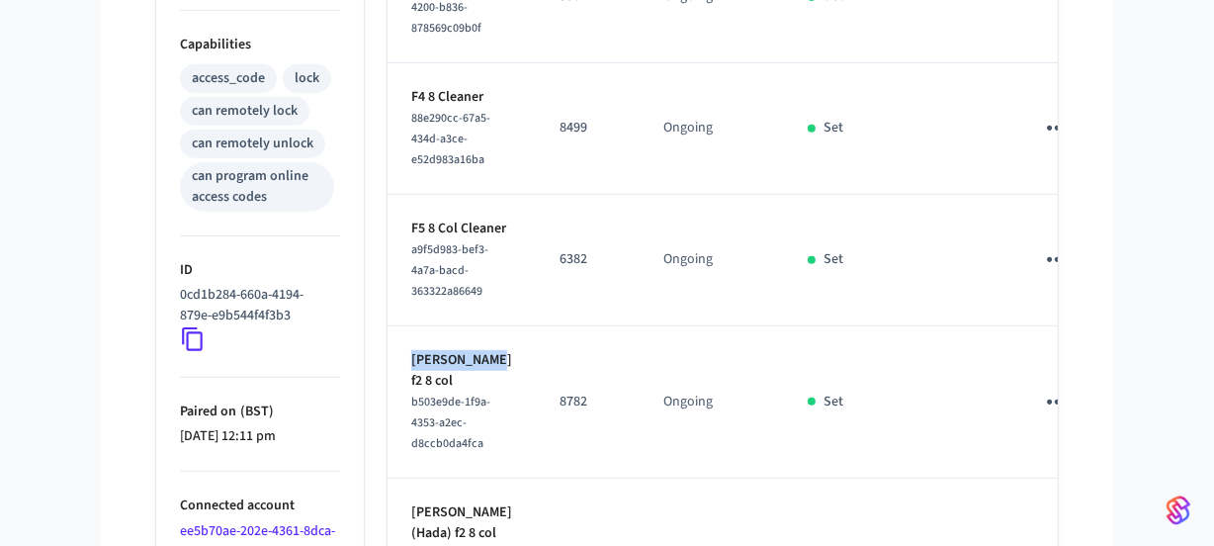
click at [1042, 387] on icon "sticky table" at bounding box center [1057, 402] width 31 height 31
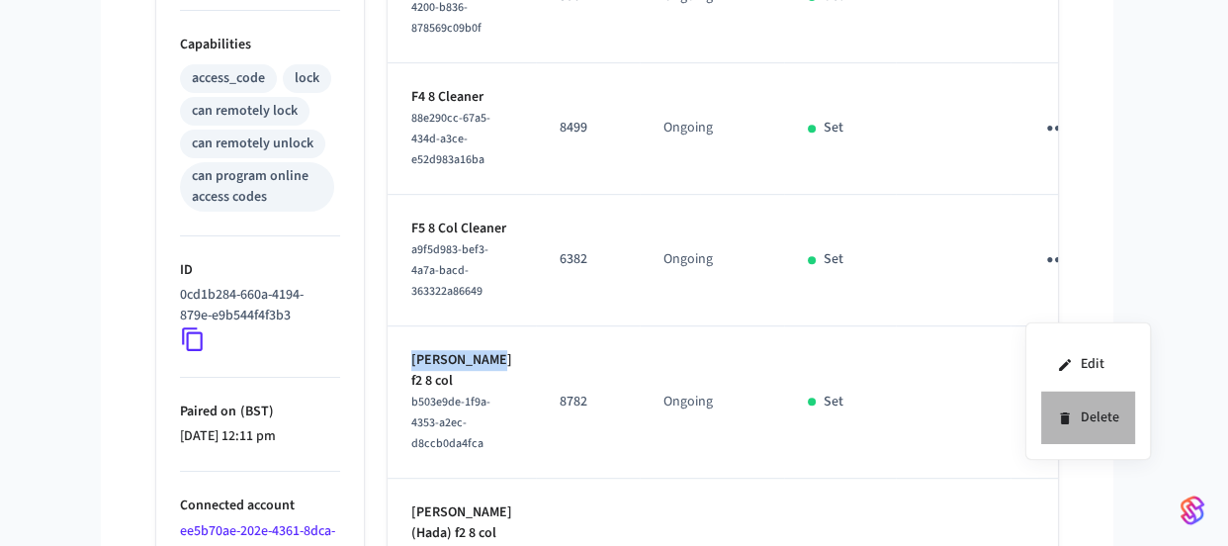
click at [1087, 413] on li "Delete" at bounding box center [1088, 418] width 94 height 52
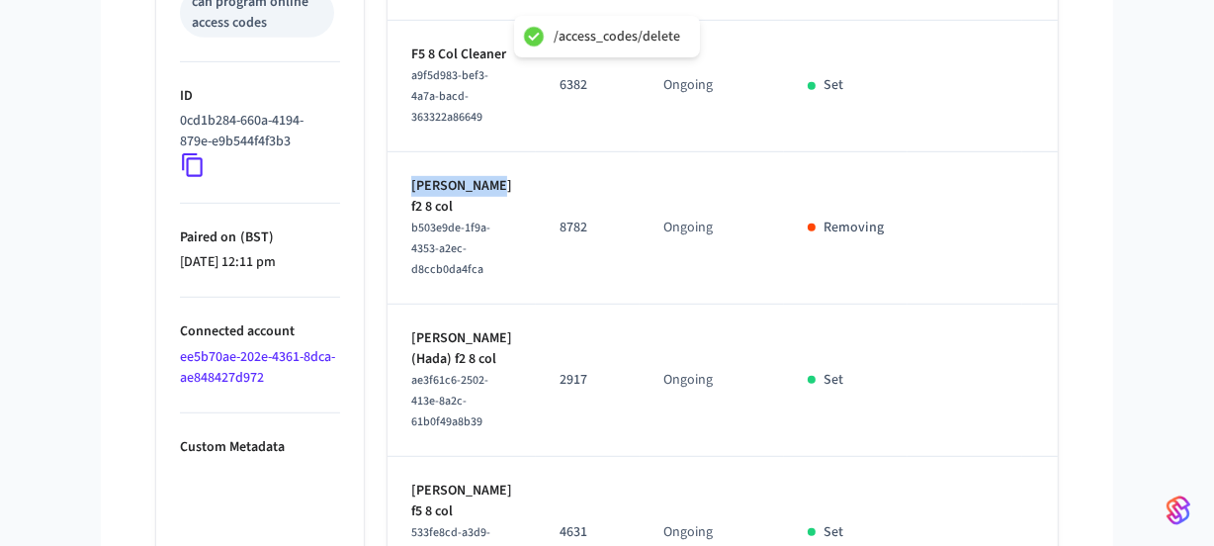
scroll to position [974, 0]
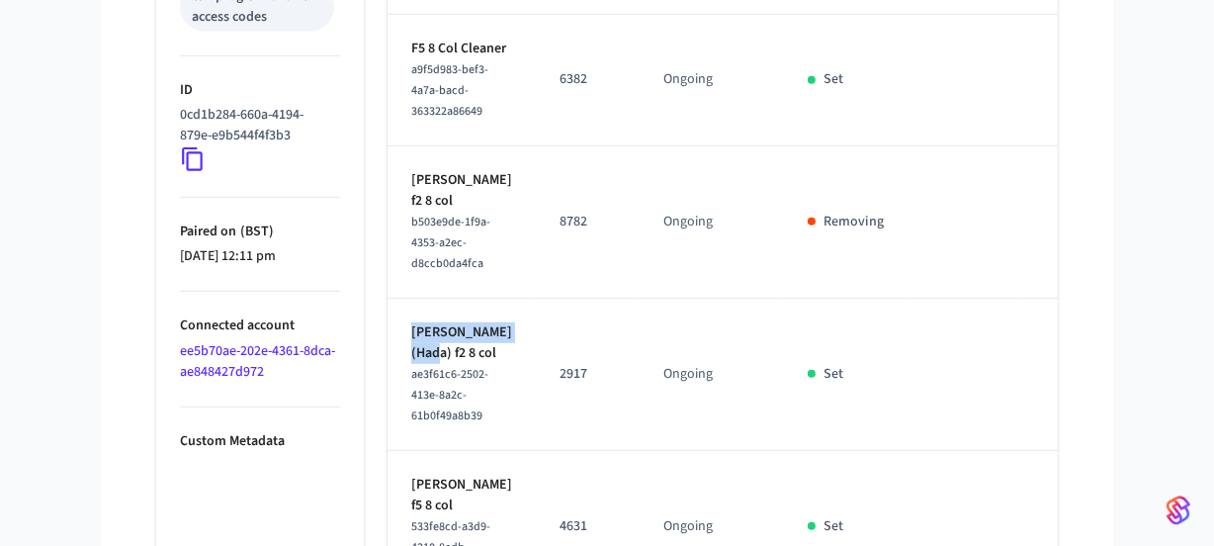
drag, startPoint x: 492, startPoint y: 230, endPoint x: 395, endPoint y: 215, distance: 99.2
click at [395, 299] on td "Orika Komatsubara(Hada) f2 8 col ae3f61c6-2502-413e-8a2c-61b0f49a8b39" at bounding box center [462, 375] width 148 height 152
copy p "Orika Komatsubara"
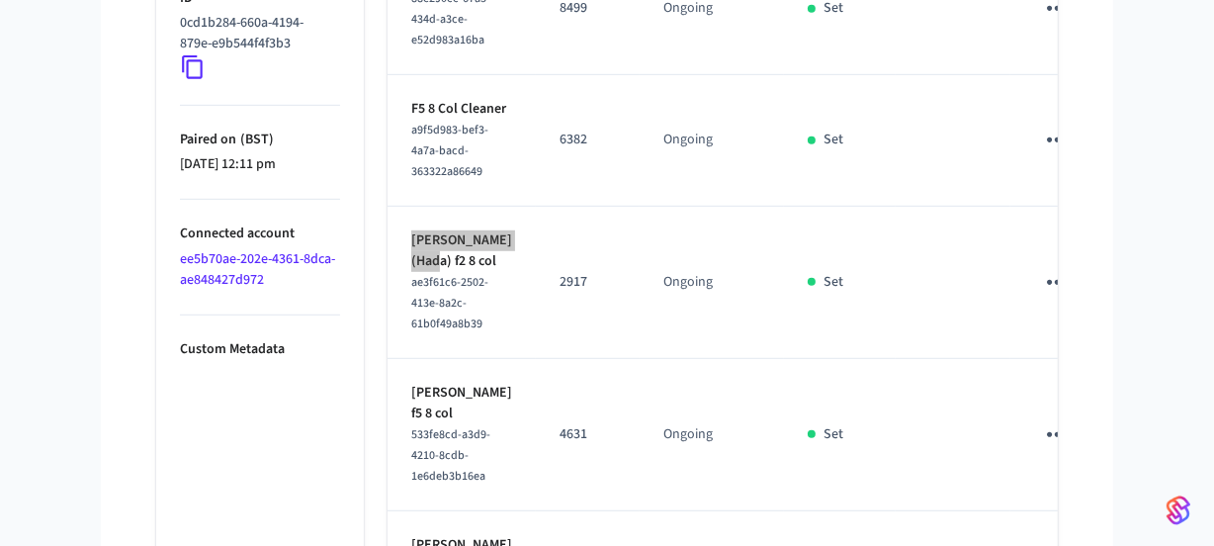
scroll to position [1267, 0]
